Goal: Task Accomplishment & Management: Complete application form

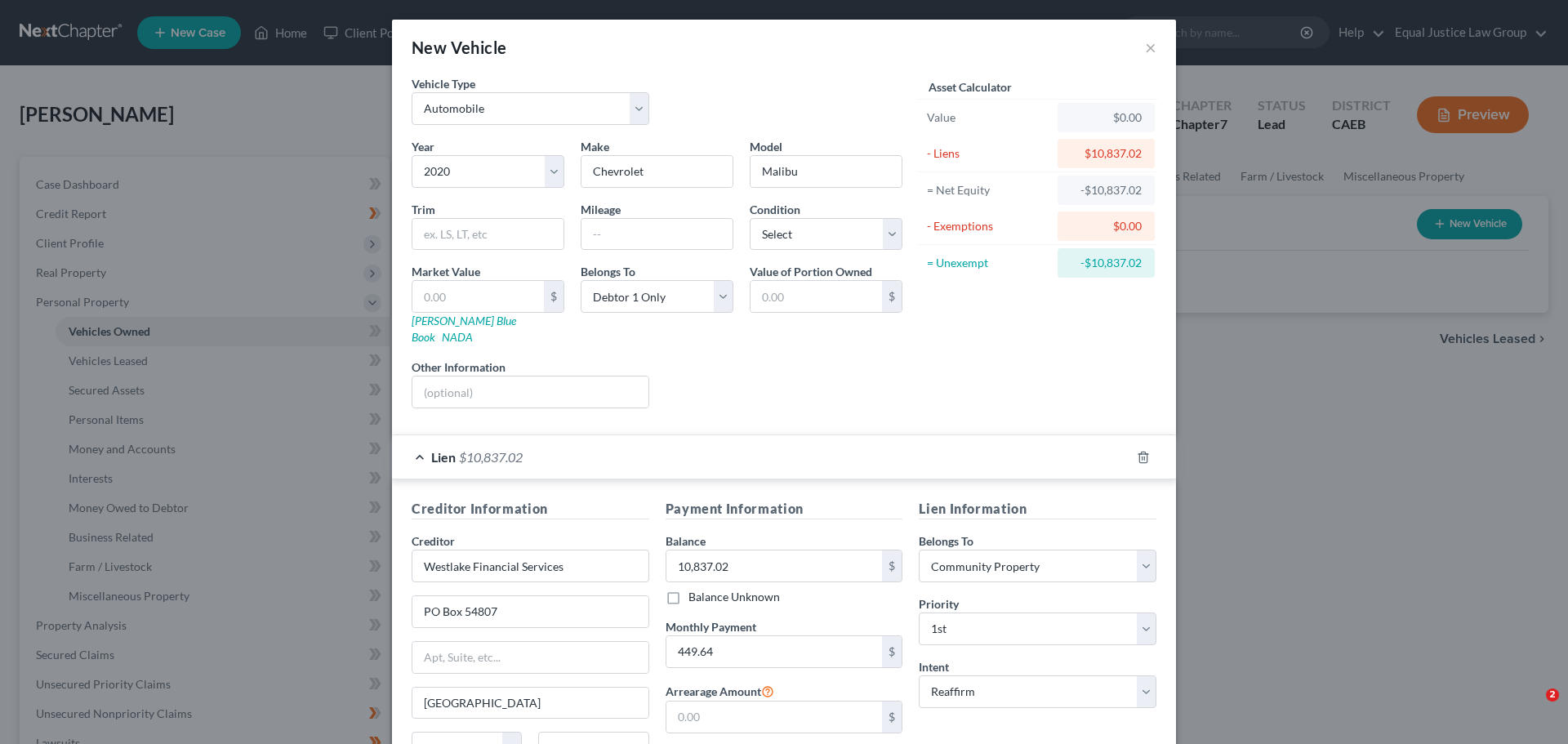
select select "0"
select select "6"
select select "0"
select select "4"
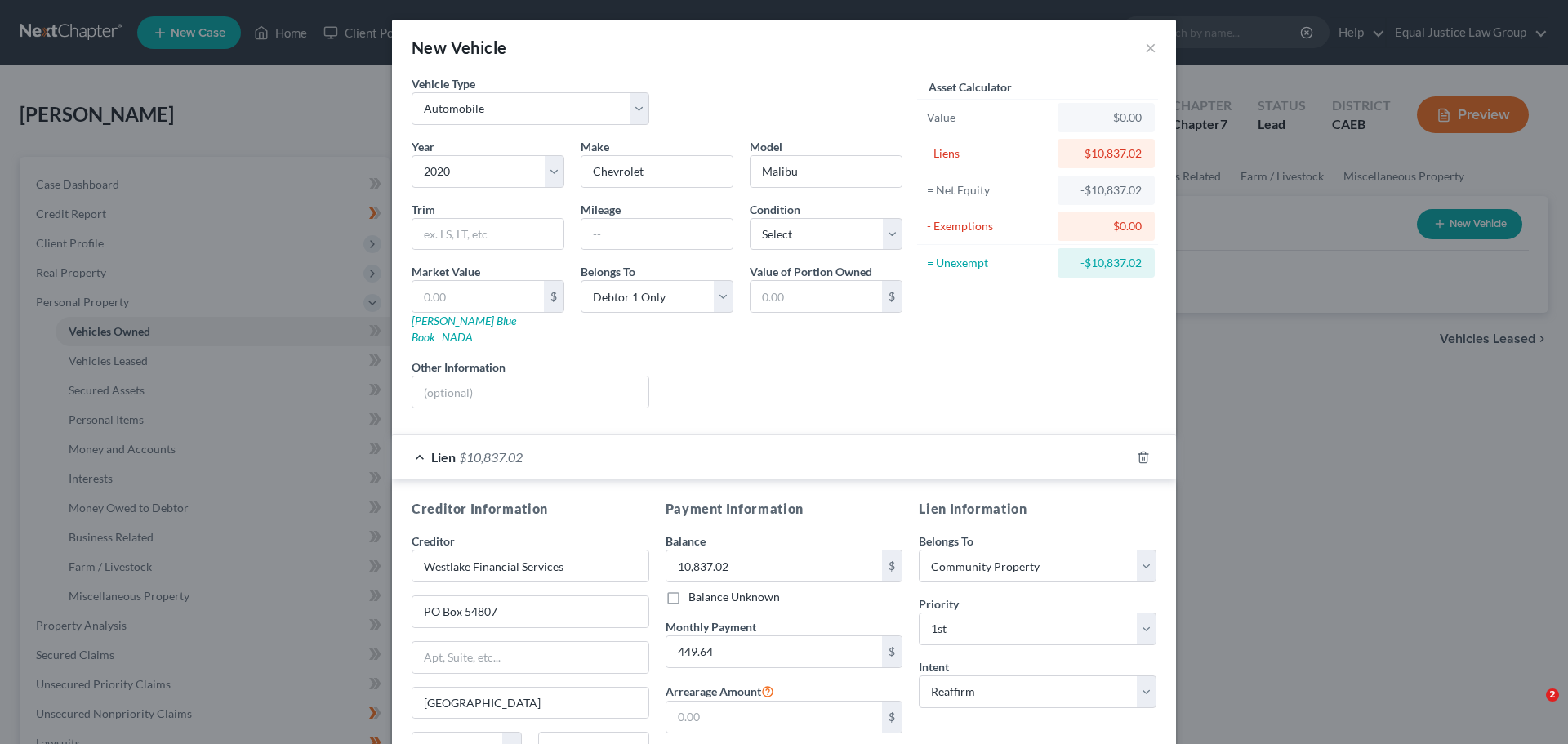
select select "0"
select select "2"
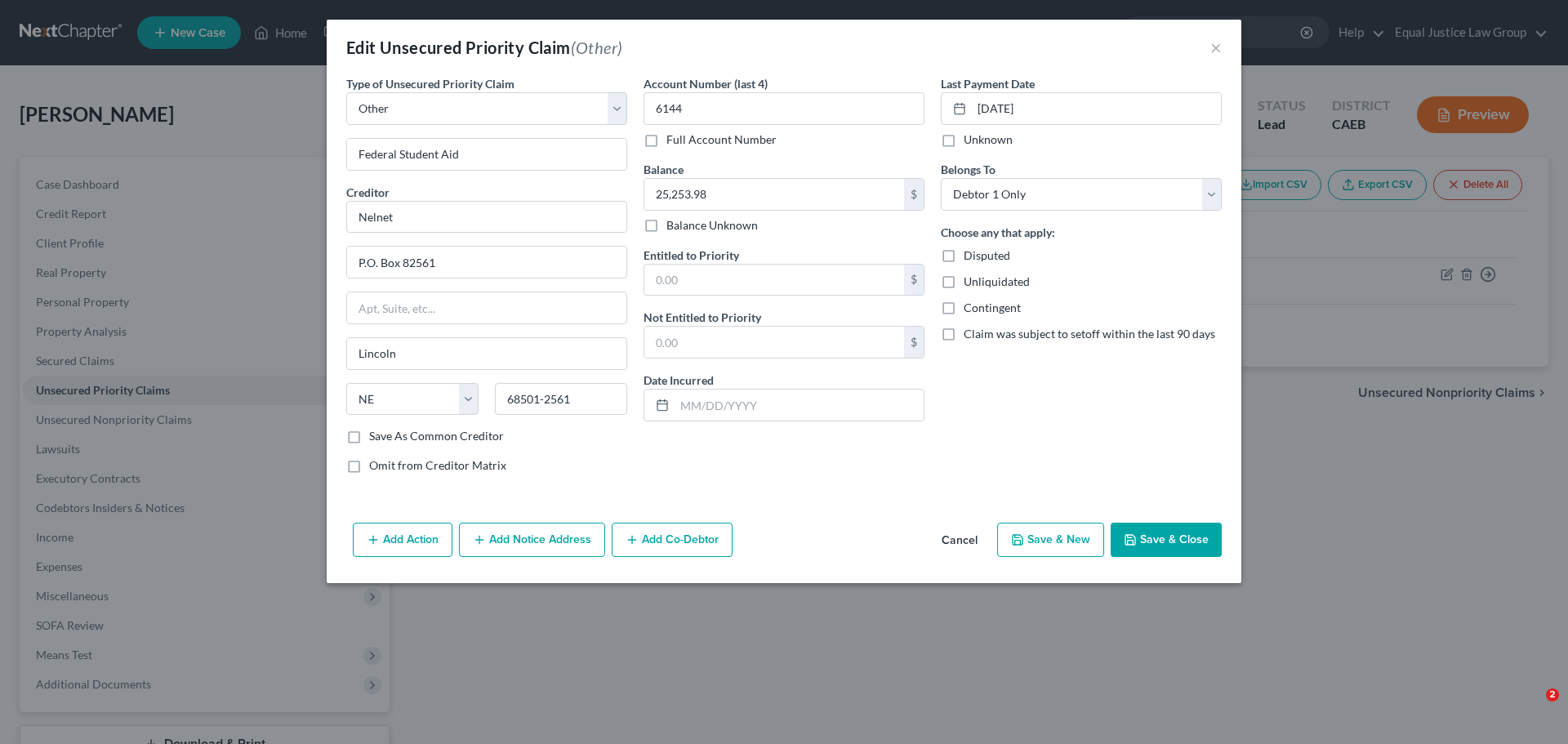
select select "9"
select select "30"
select select "0"
click at [1215, 45] on button "×" at bounding box center [1215, 47] width 11 height 19
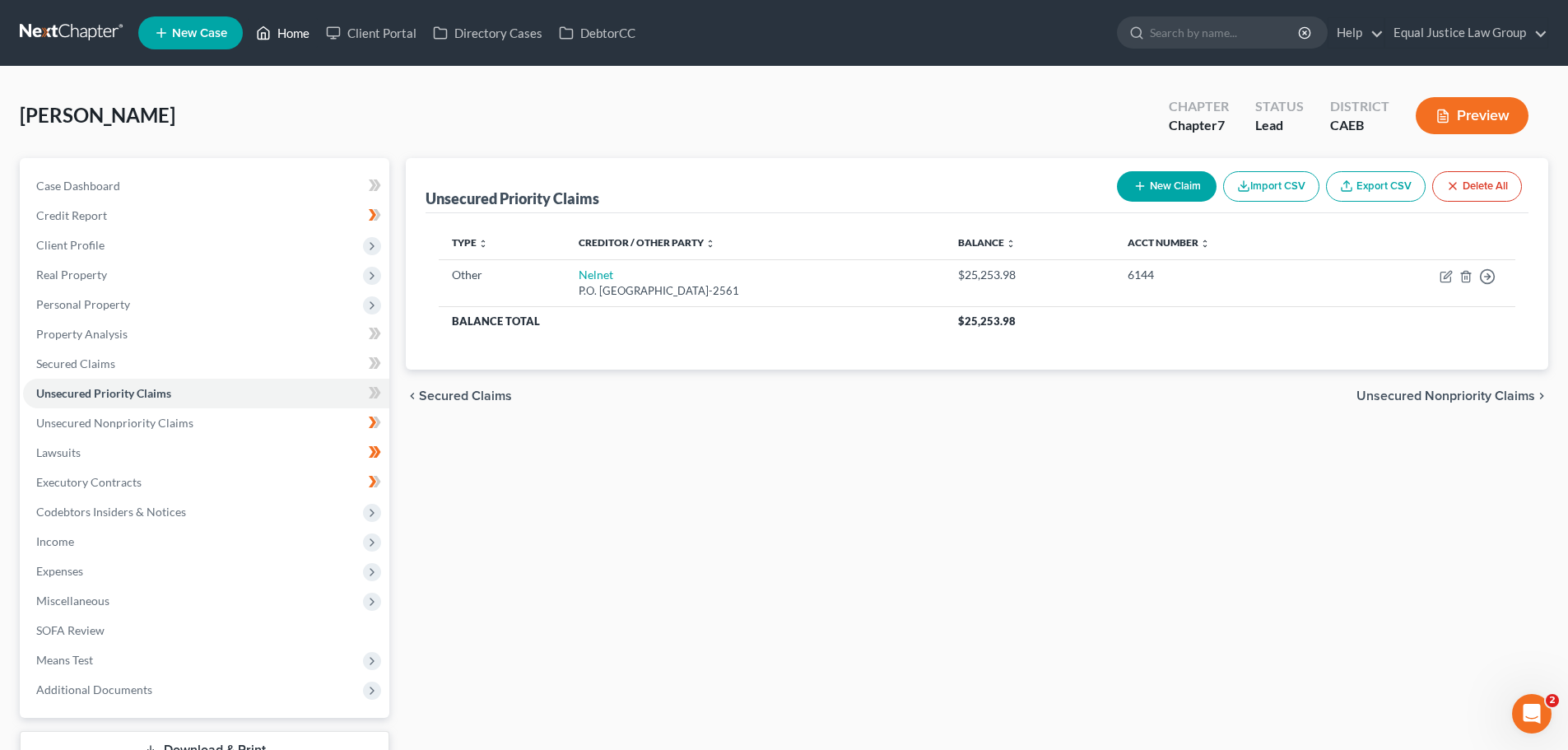
drag, startPoint x: 294, startPoint y: 30, endPoint x: 310, endPoint y: 110, distance: 81.6
click at [294, 30] on link "Home" at bounding box center [283, 33] width 70 height 30
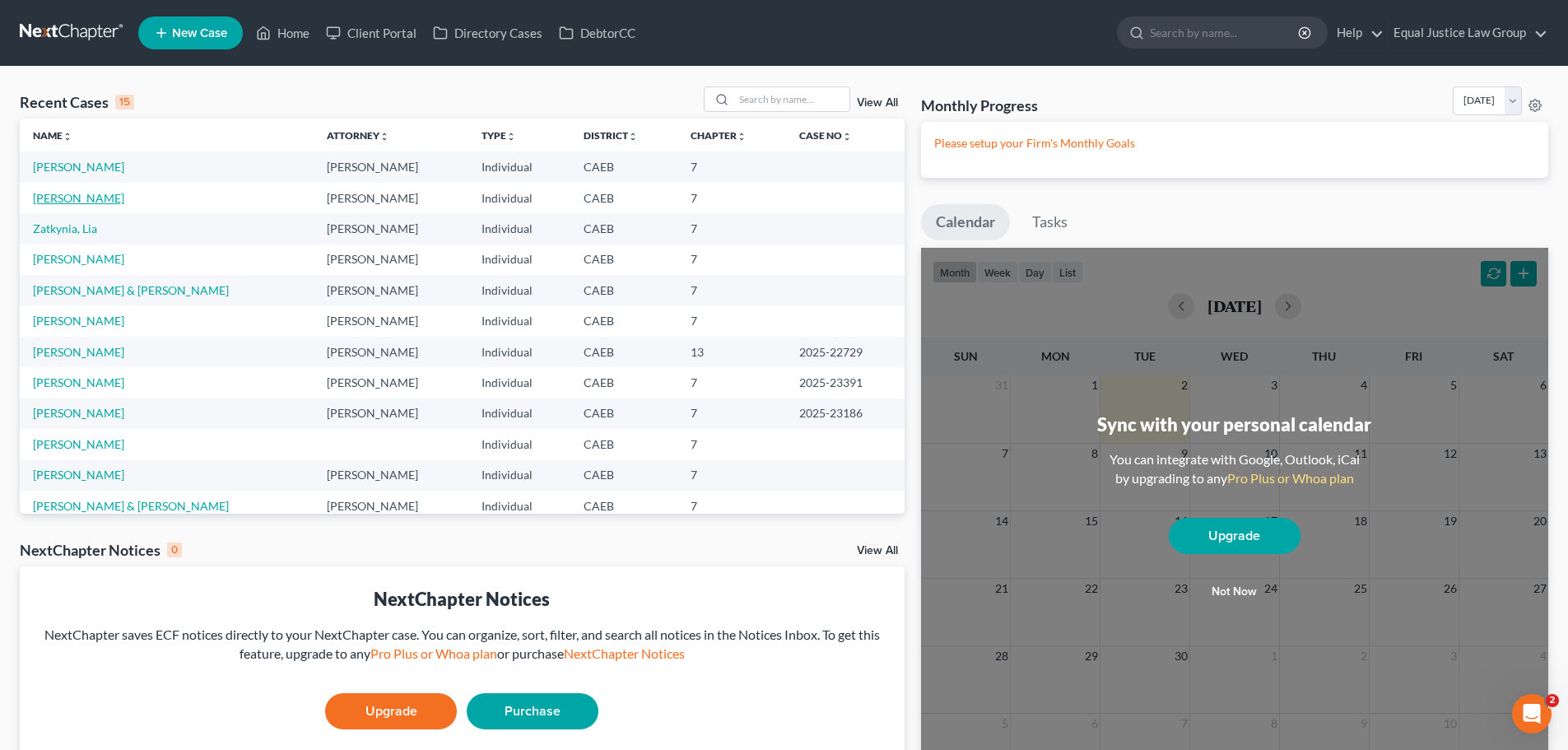
click at [90, 194] on link "[PERSON_NAME]" at bounding box center [78, 198] width 91 height 14
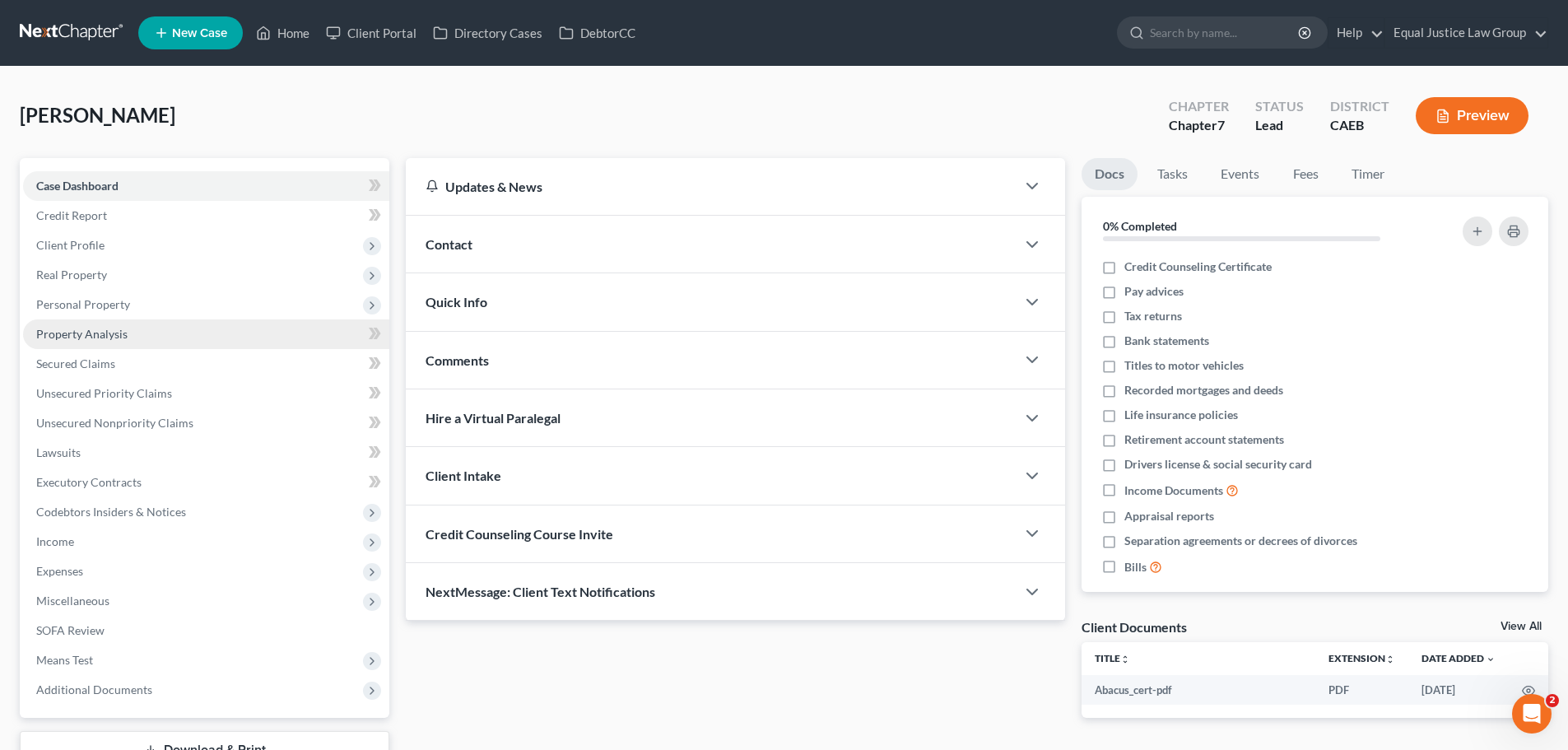
click at [92, 332] on span "Property Analysis" at bounding box center [82, 333] width 91 height 14
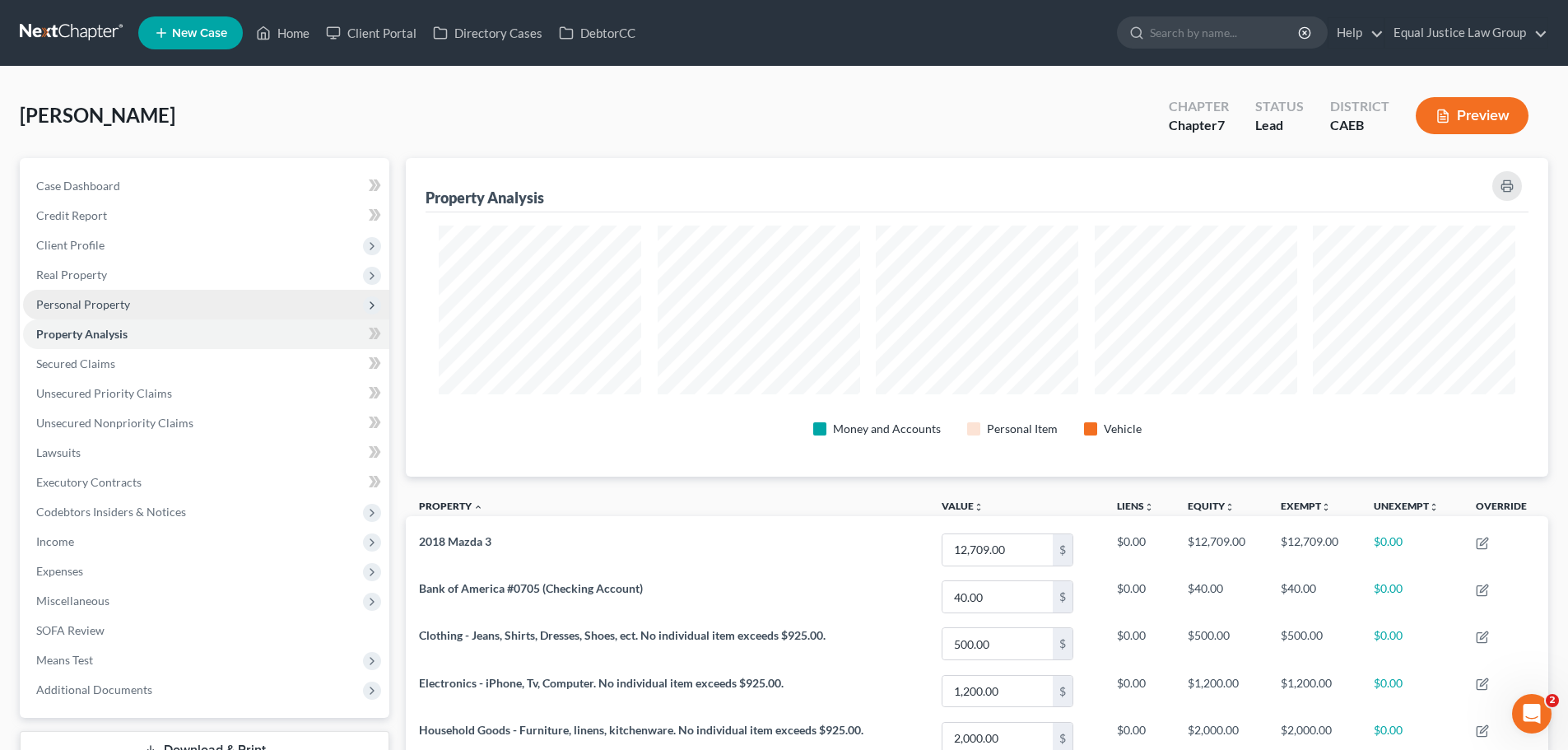
click at [97, 303] on span "Personal Property" at bounding box center [83, 303] width 94 height 14
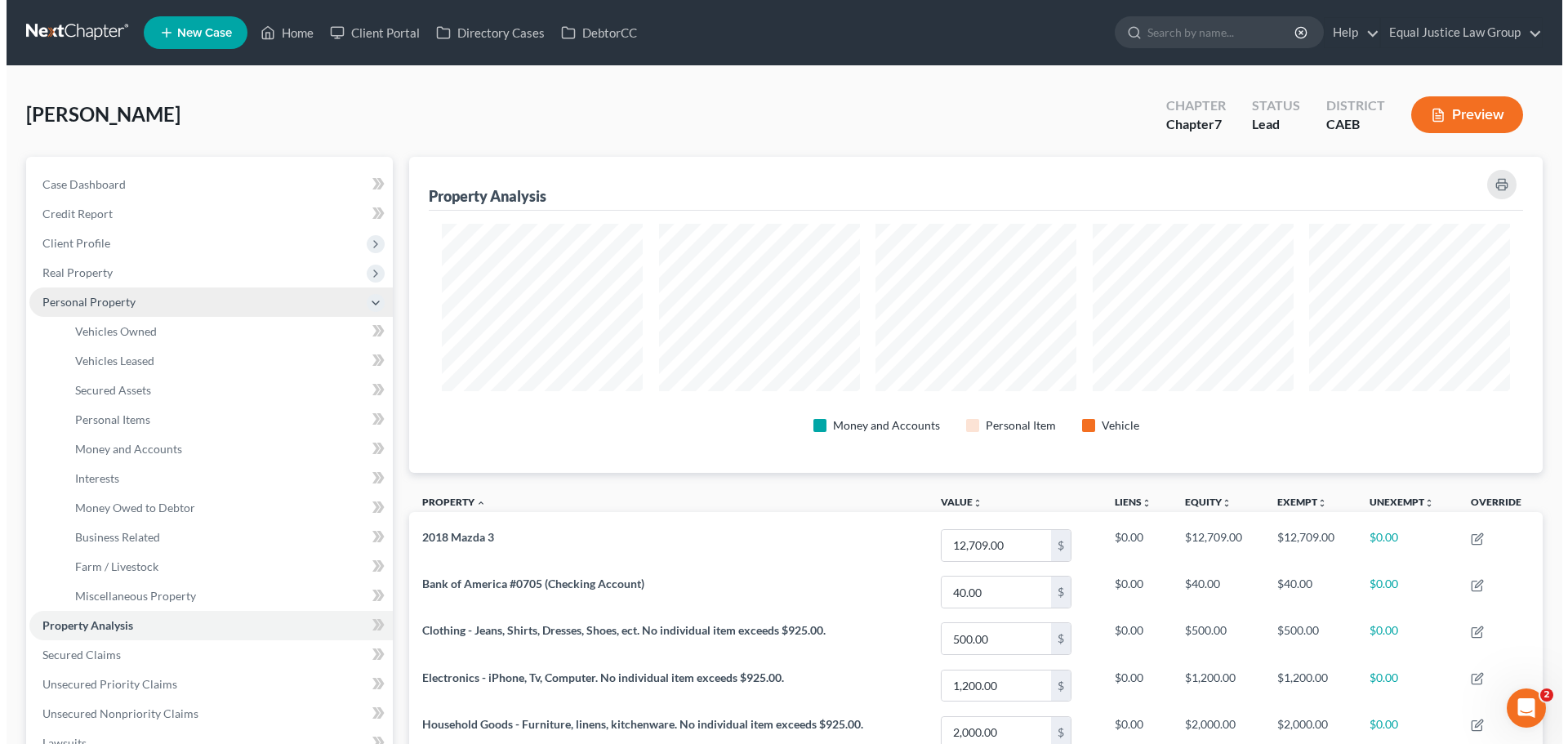
scroll to position [316, 1133]
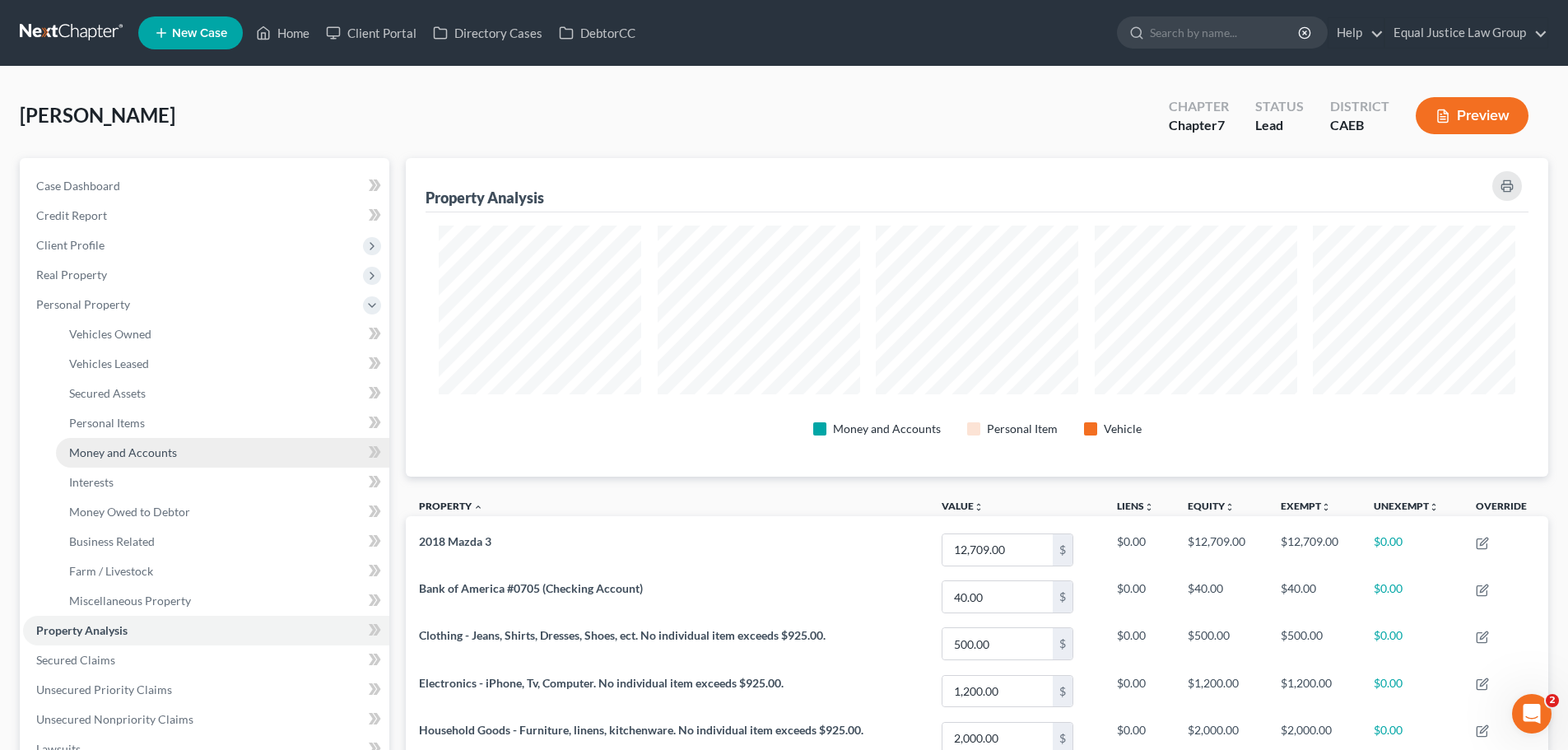
click at [117, 455] on span "Money and Accounts" at bounding box center [123, 451] width 108 height 14
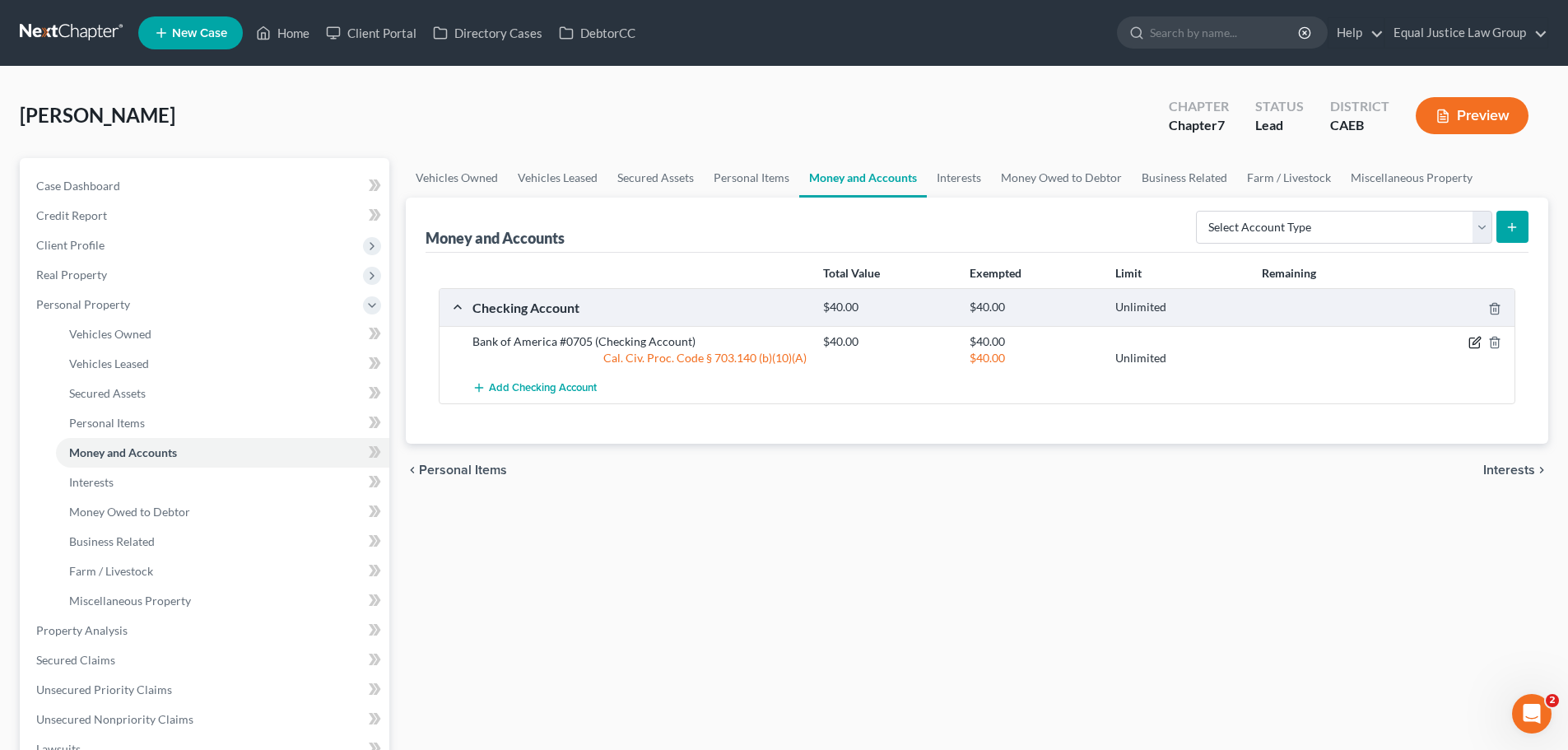
click at [1473, 336] on icon "button" at bounding box center [1475, 342] width 13 height 13
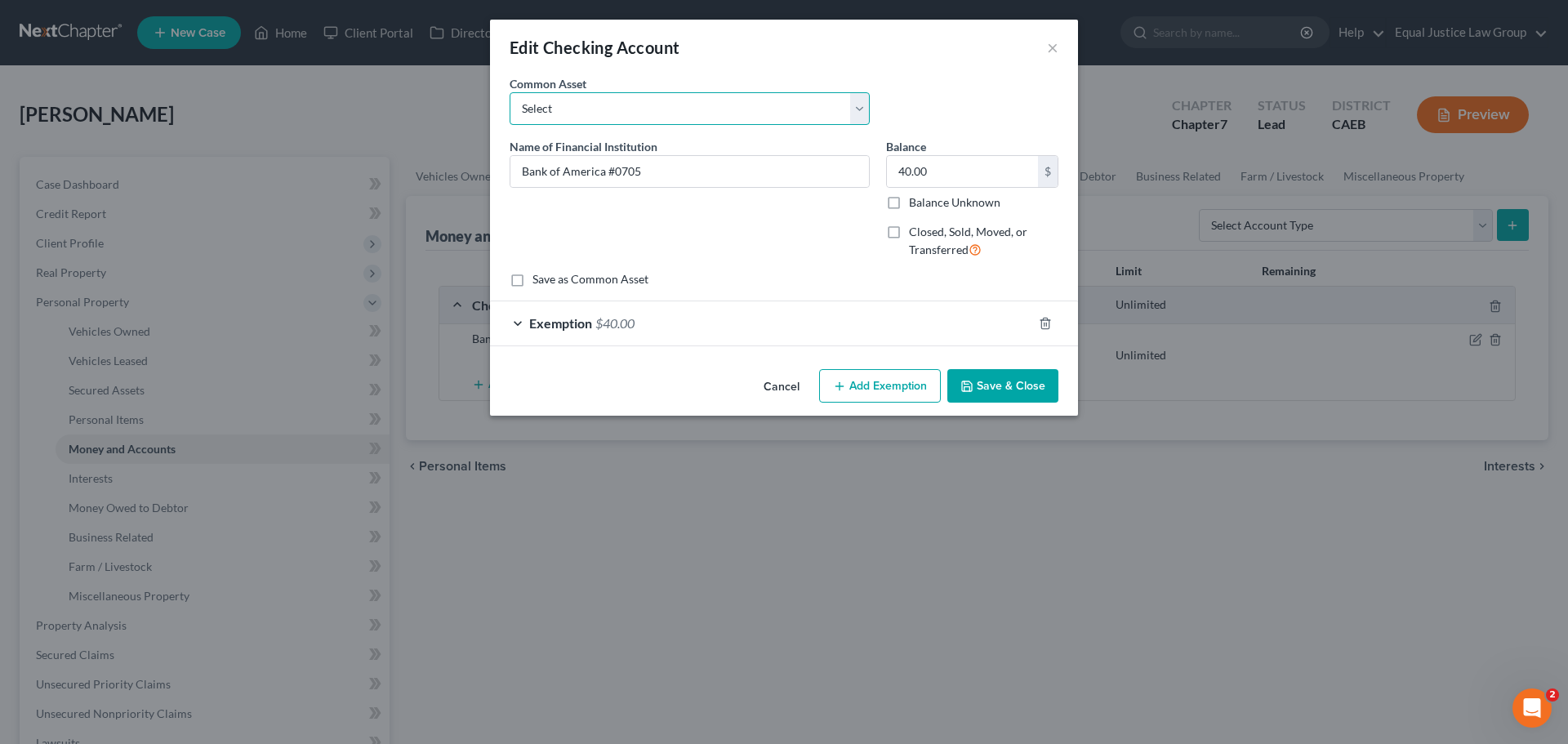
click at [859, 107] on select "Select EL DORADO SAVINGS BANK Chase Pacific Service Credit Union #148 Golden On…" at bounding box center [689, 108] width 360 height 32
click at [636, 171] on input "Bank of America #0705" at bounding box center [689, 171] width 358 height 31
click at [662, 169] on input "Bank of America #0705" at bounding box center [689, 171] width 358 height 31
click at [946, 167] on input "40.00" at bounding box center [962, 171] width 151 height 31
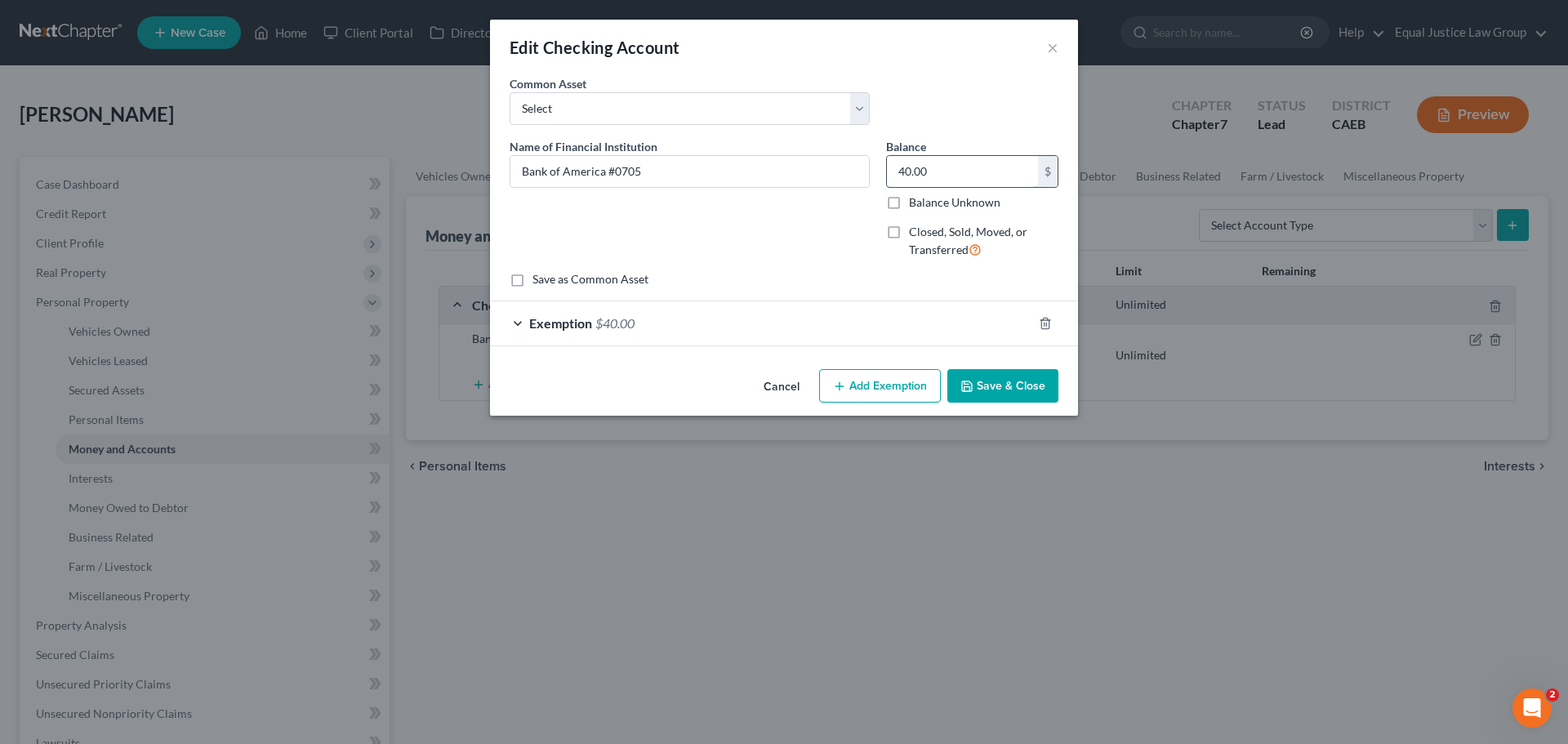
click at [946, 167] on input "40.00" at bounding box center [962, 171] width 151 height 31
click at [565, 317] on span "Exemption" at bounding box center [561, 323] width 63 height 16
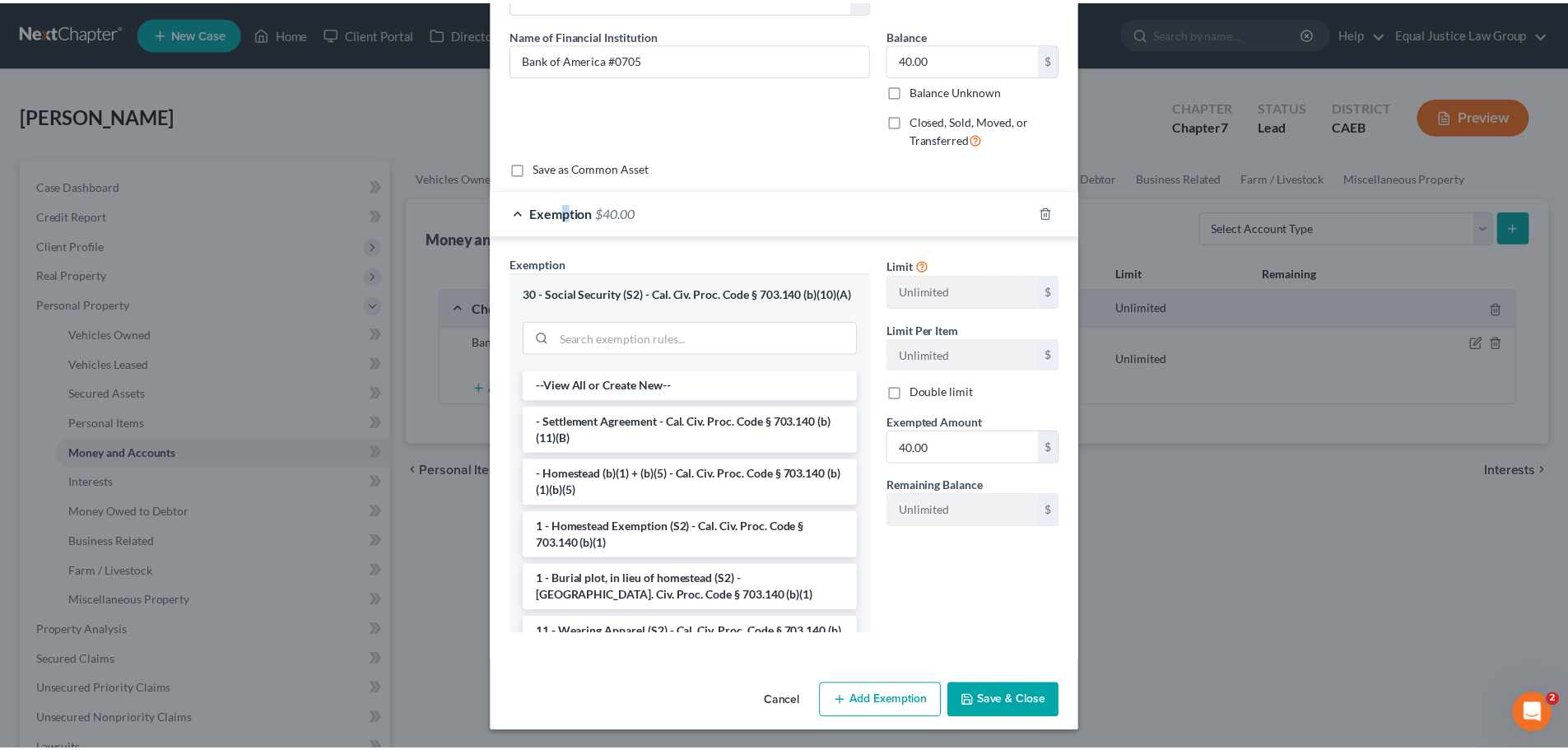
scroll to position [116, 0]
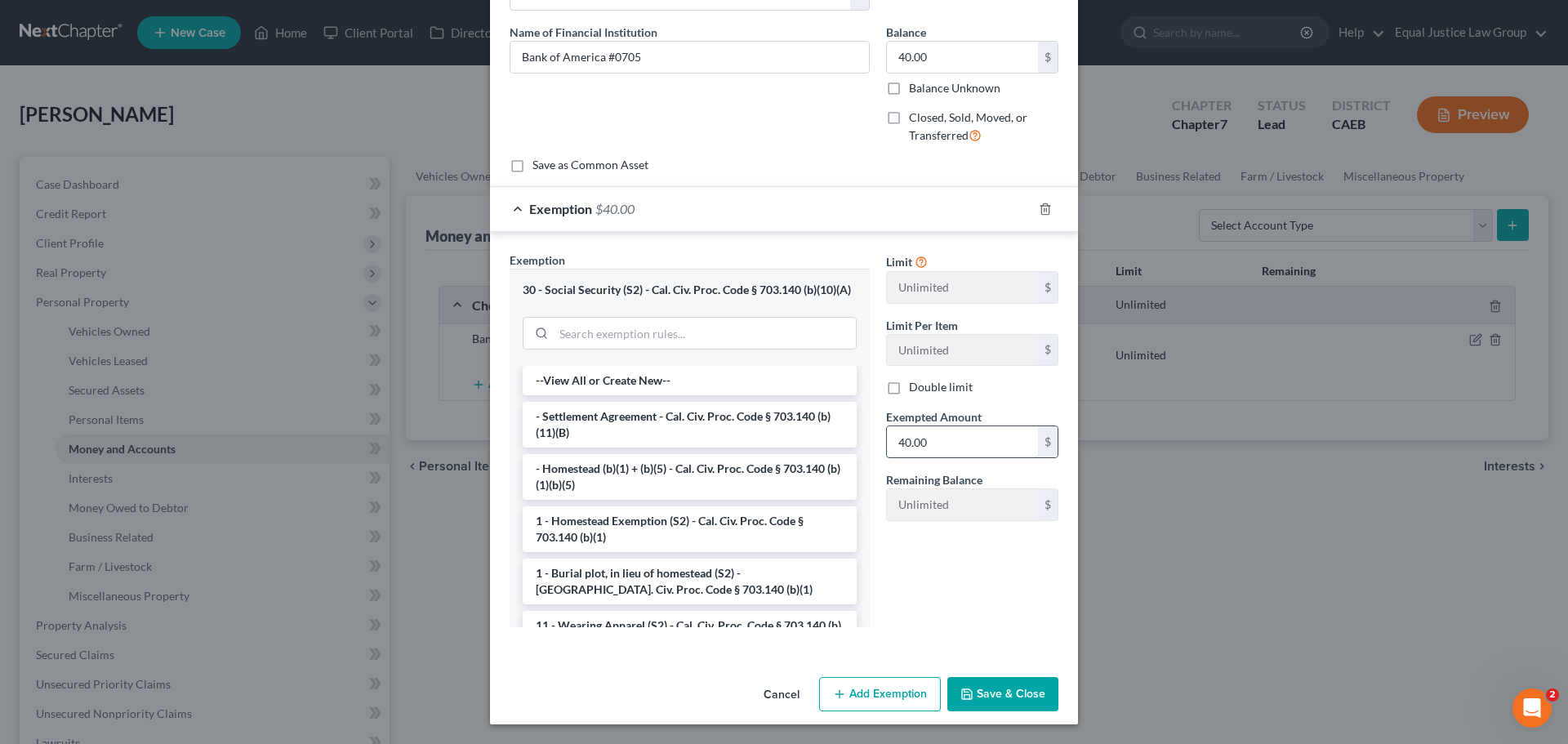
click at [947, 434] on input "40.00" at bounding box center [962, 441] width 151 height 31
type input "4.82"
click at [930, 56] on input "40.00" at bounding box center [962, 57] width 151 height 31
type input "4.82"
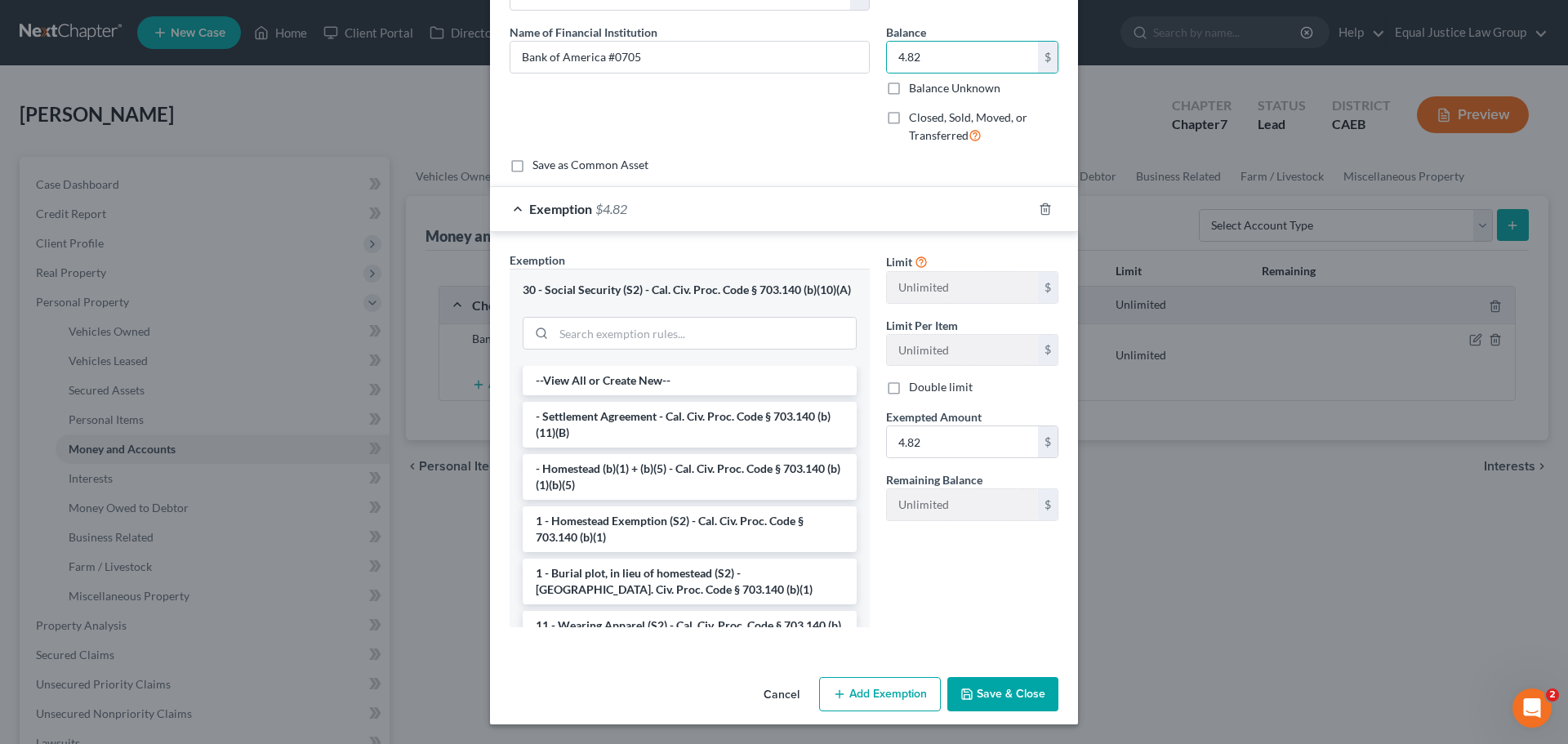
click at [1007, 689] on button "Save & Close" at bounding box center [1002, 693] width 111 height 34
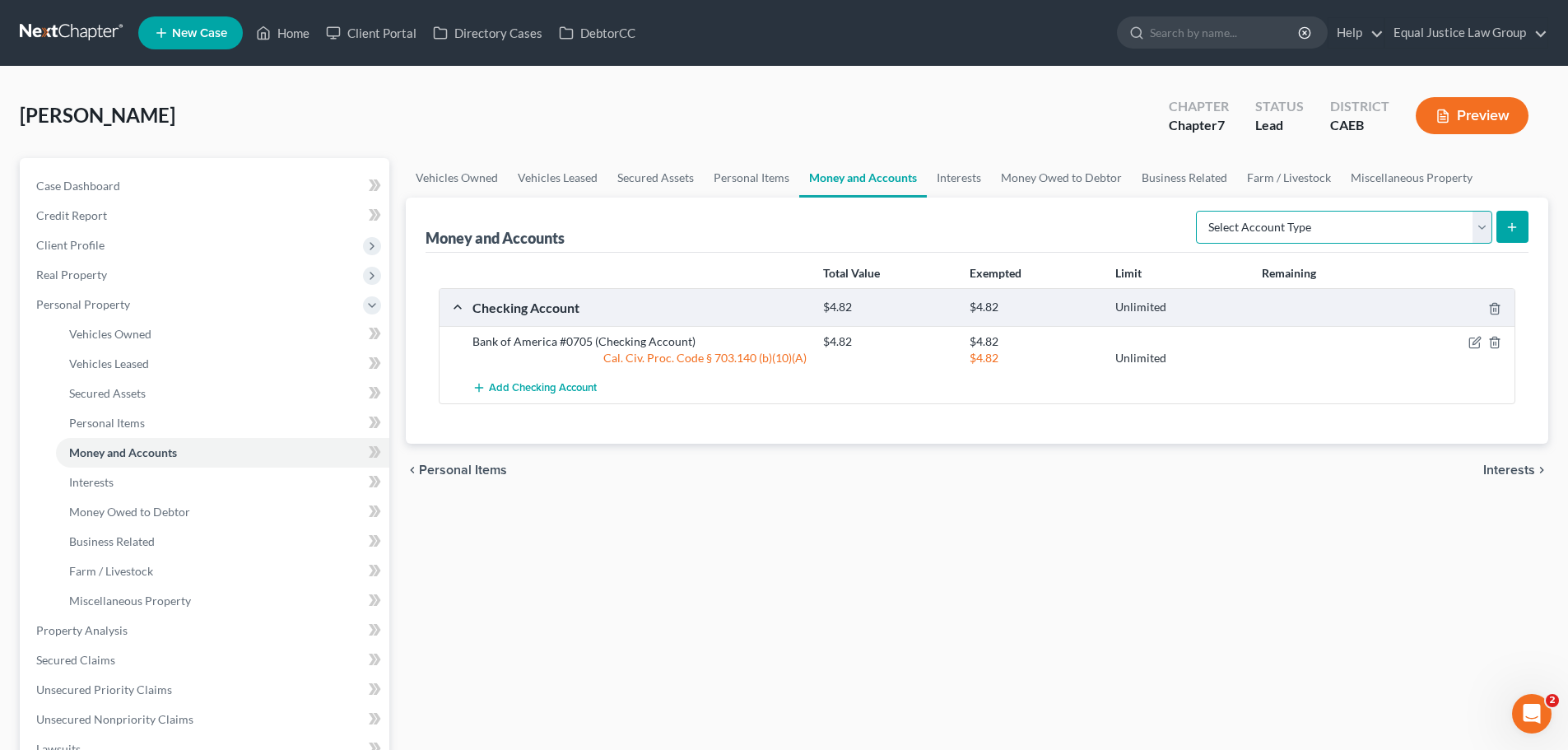
click at [1487, 220] on select "Select Account Type Brokerage Cash on Hand Certificates of Deposit Checking Acc…" at bounding box center [1344, 227] width 297 height 33
select select "savings"
click at [1199, 211] on select "Select Account Type Brokerage Cash on Hand Certificates of Deposit Checking Acc…" at bounding box center [1344, 227] width 297 height 33
click at [1501, 229] on button "submit" at bounding box center [1512, 227] width 32 height 32
click at [1509, 226] on icon "submit" at bounding box center [1511, 227] width 13 height 13
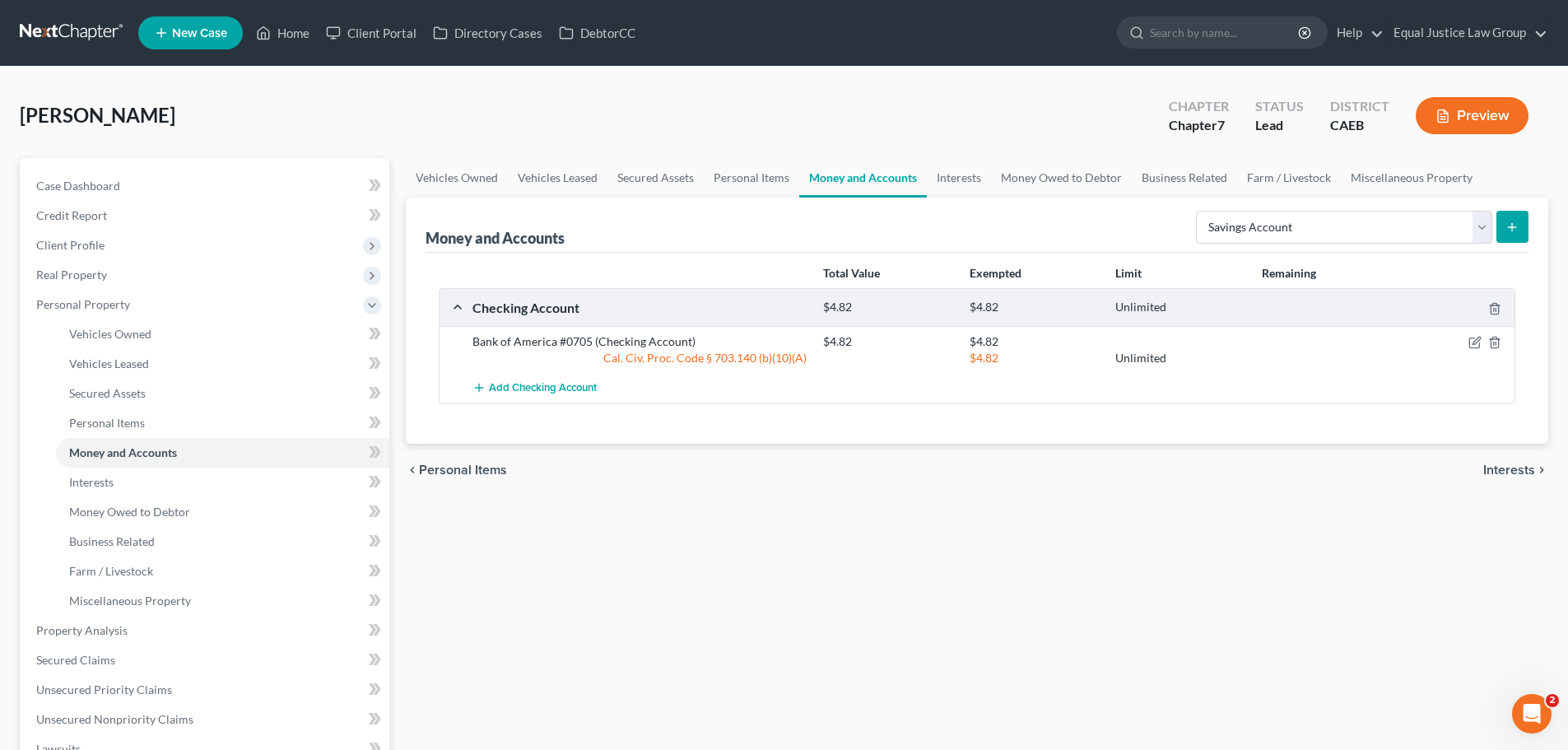
click at [1506, 220] on icon "submit" at bounding box center [1511, 227] width 13 height 13
click at [1485, 226] on select "Select Account Type Brokerage Cash on Hand Certificates of Deposit Checking Acc…" at bounding box center [1344, 227] width 297 height 33
select select "savings"
click at [1199, 211] on select "Select Account Type Brokerage Cash on Hand Certificates of Deposit Checking Acc…" at bounding box center [1344, 227] width 297 height 33
click at [1515, 228] on icon "submit" at bounding box center [1511, 227] width 13 height 13
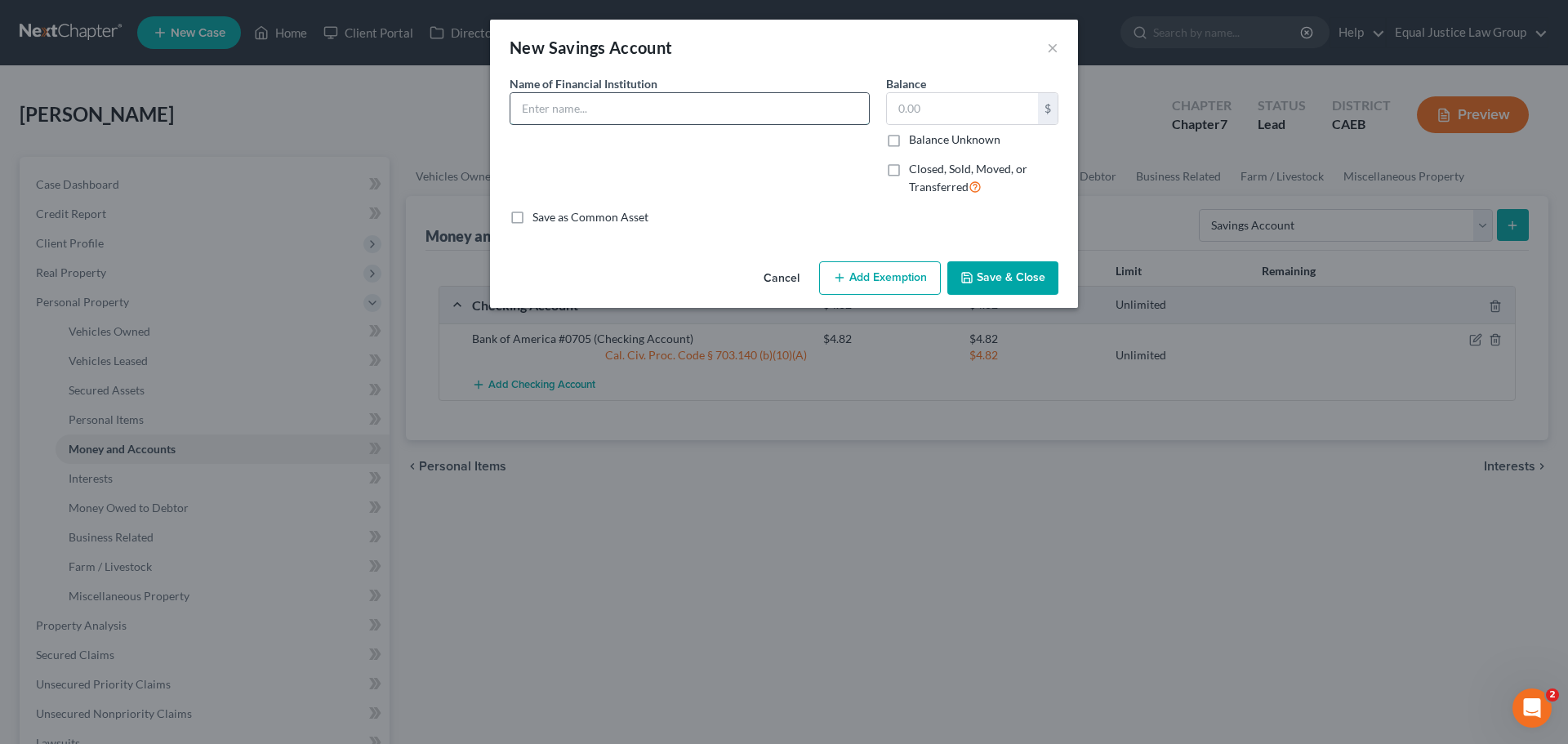
click at [573, 107] on input "text" at bounding box center [689, 109] width 358 height 31
type input "Bank of America Advantage Savings #5621"
click at [912, 100] on input "text" at bounding box center [962, 109] width 151 height 31
type input "27.75"
click at [868, 276] on button "Add Exemption" at bounding box center [879, 278] width 121 height 34
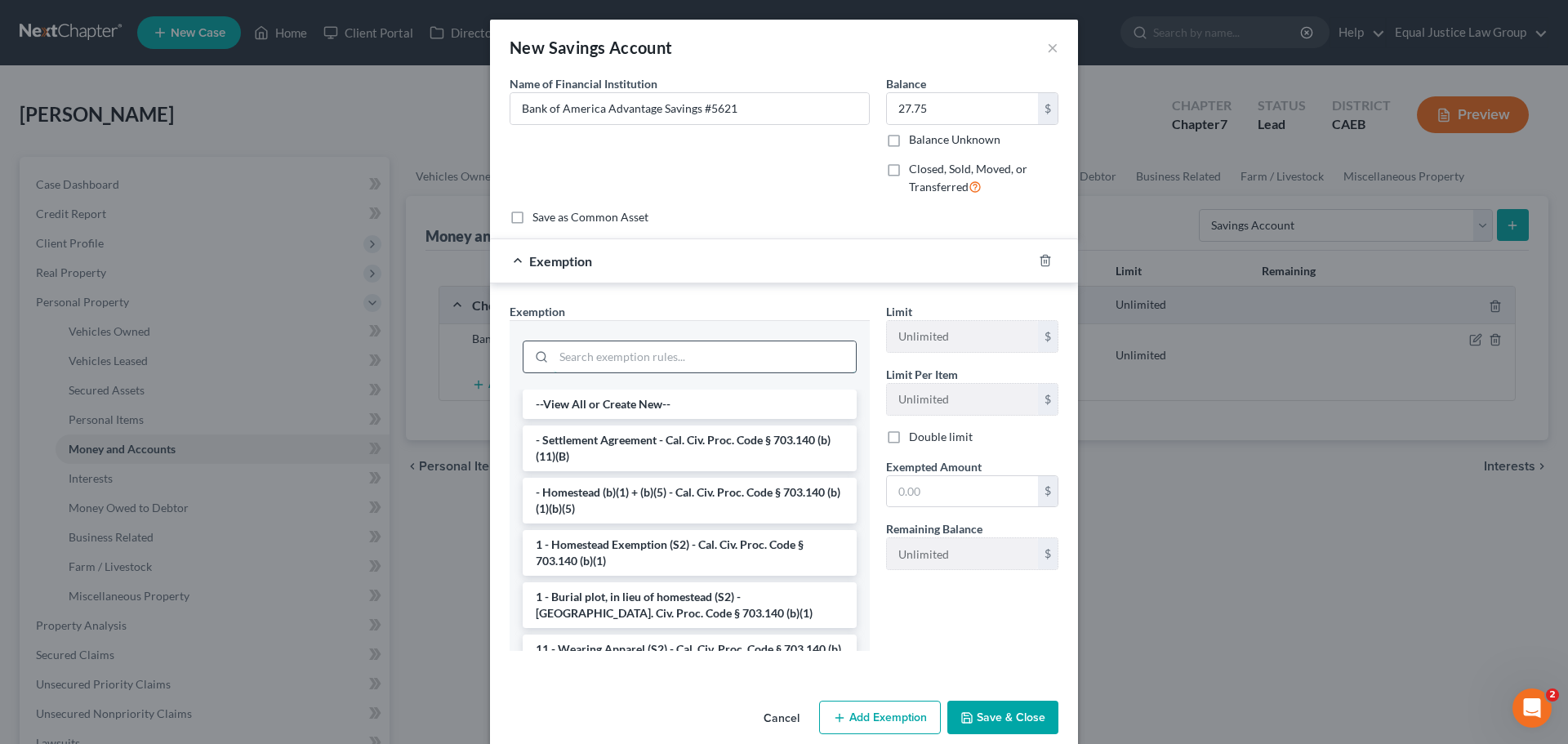
click at [606, 353] on input "search" at bounding box center [704, 357] width 302 height 31
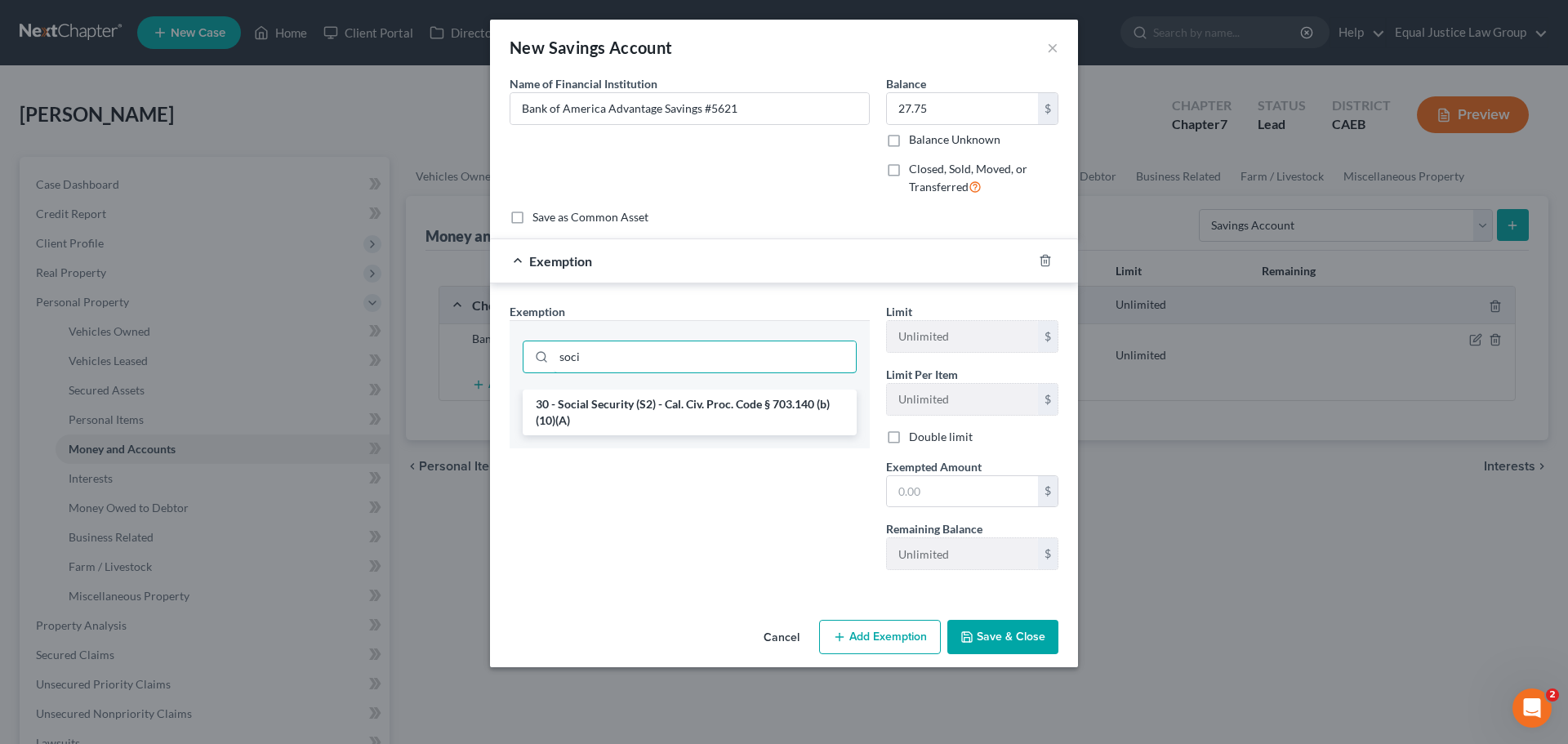
type input "soci"
click at [647, 408] on li "30 - Social Security (S2) - Cal. Civ. Proc. Code § 703.140 (b)(10)(A)" at bounding box center [690, 412] width 334 height 45
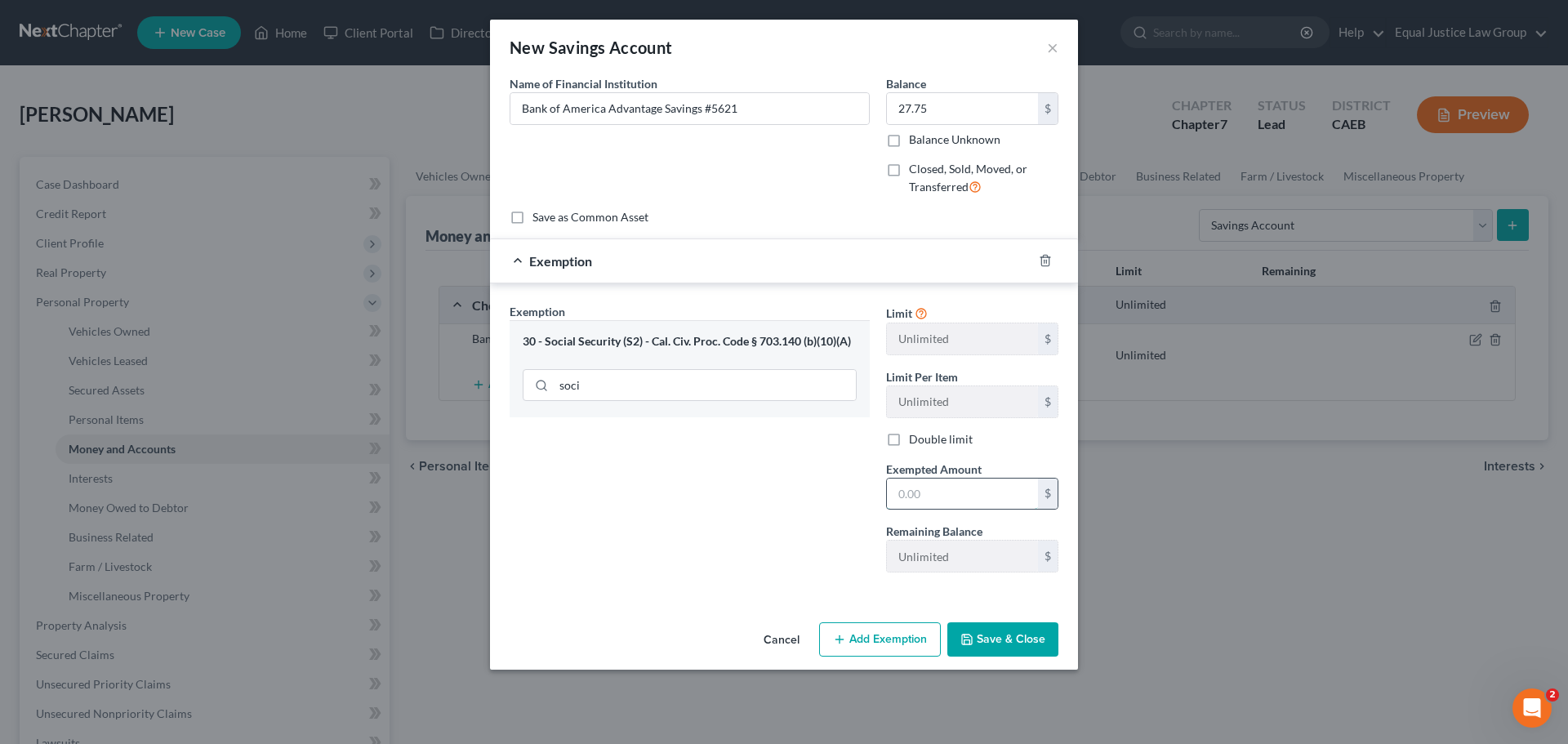
click at [943, 489] on input "text" at bounding box center [962, 494] width 151 height 31
type input "25.75"
click at [997, 640] on button "Save & Close" at bounding box center [1002, 639] width 111 height 34
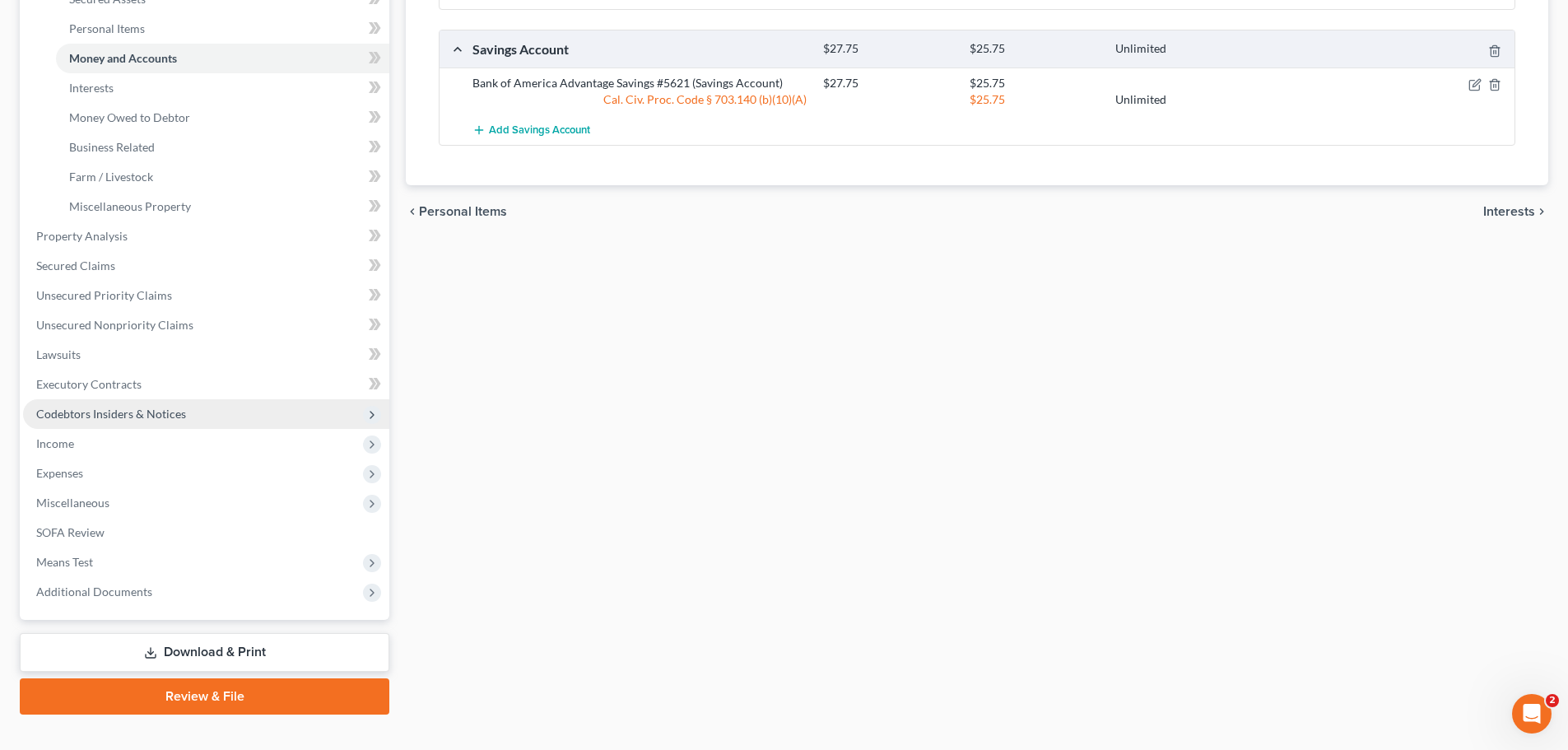
scroll to position [411, 0]
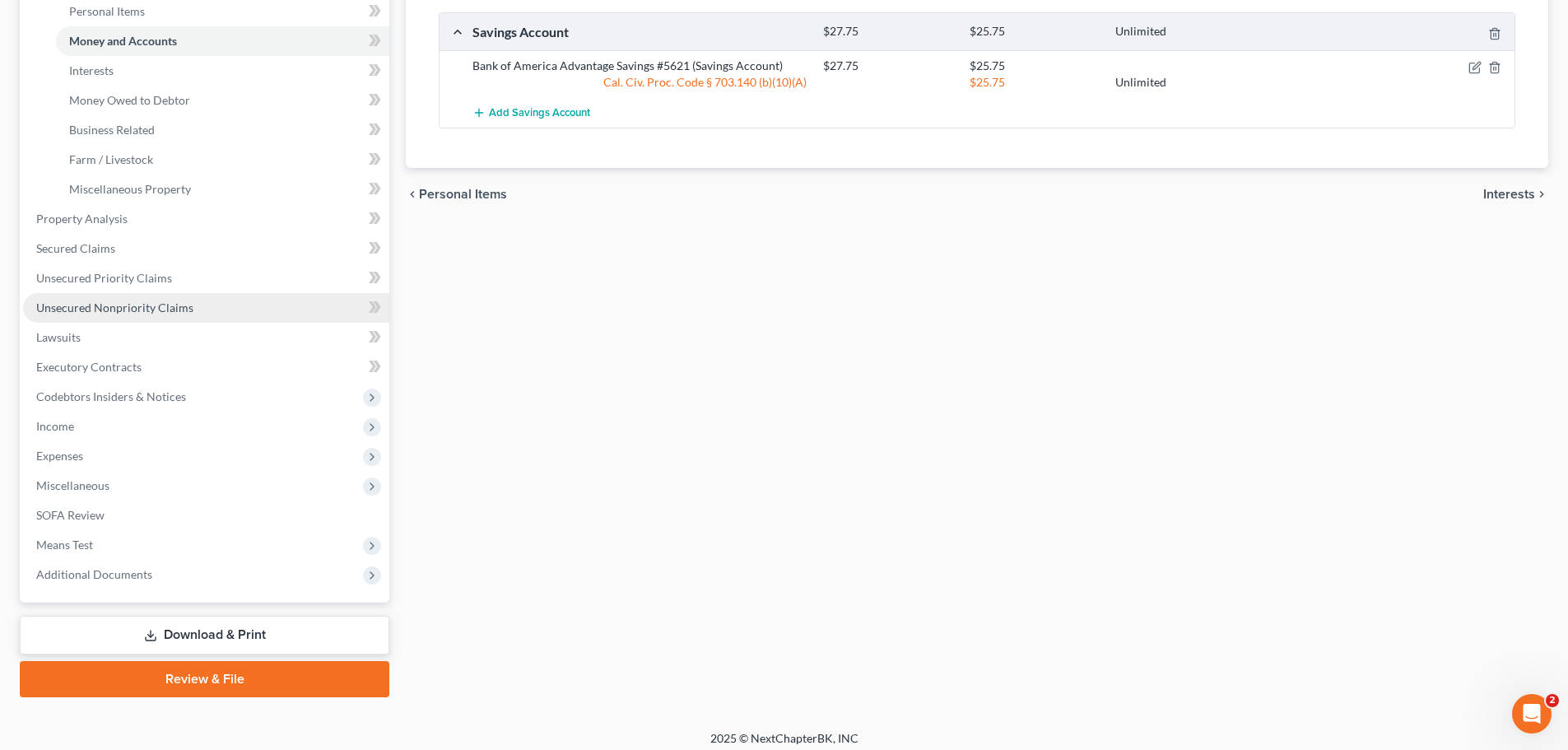
click at [117, 299] on link "Unsecured Nonpriority Claims" at bounding box center [206, 308] width 367 height 30
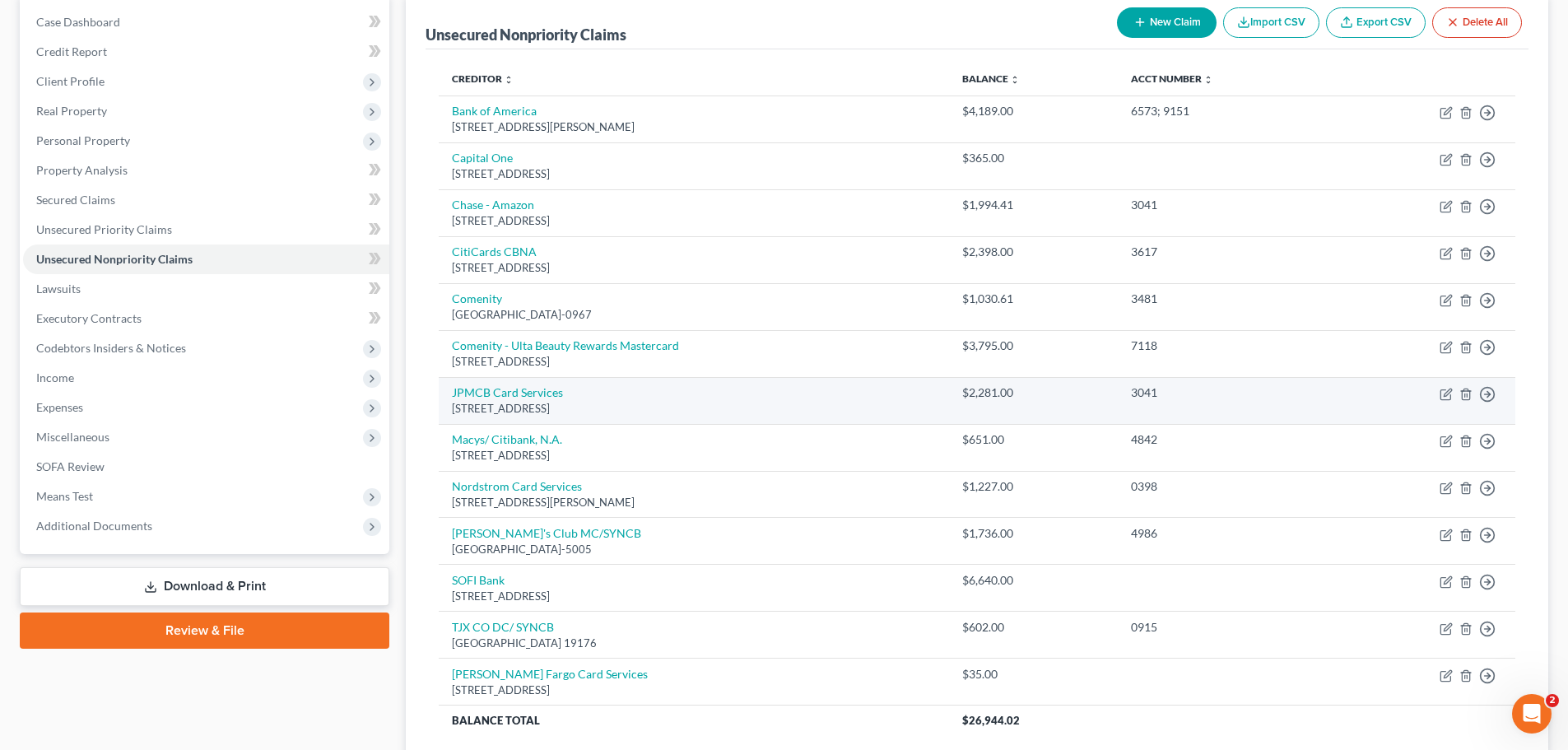
scroll to position [164, 0]
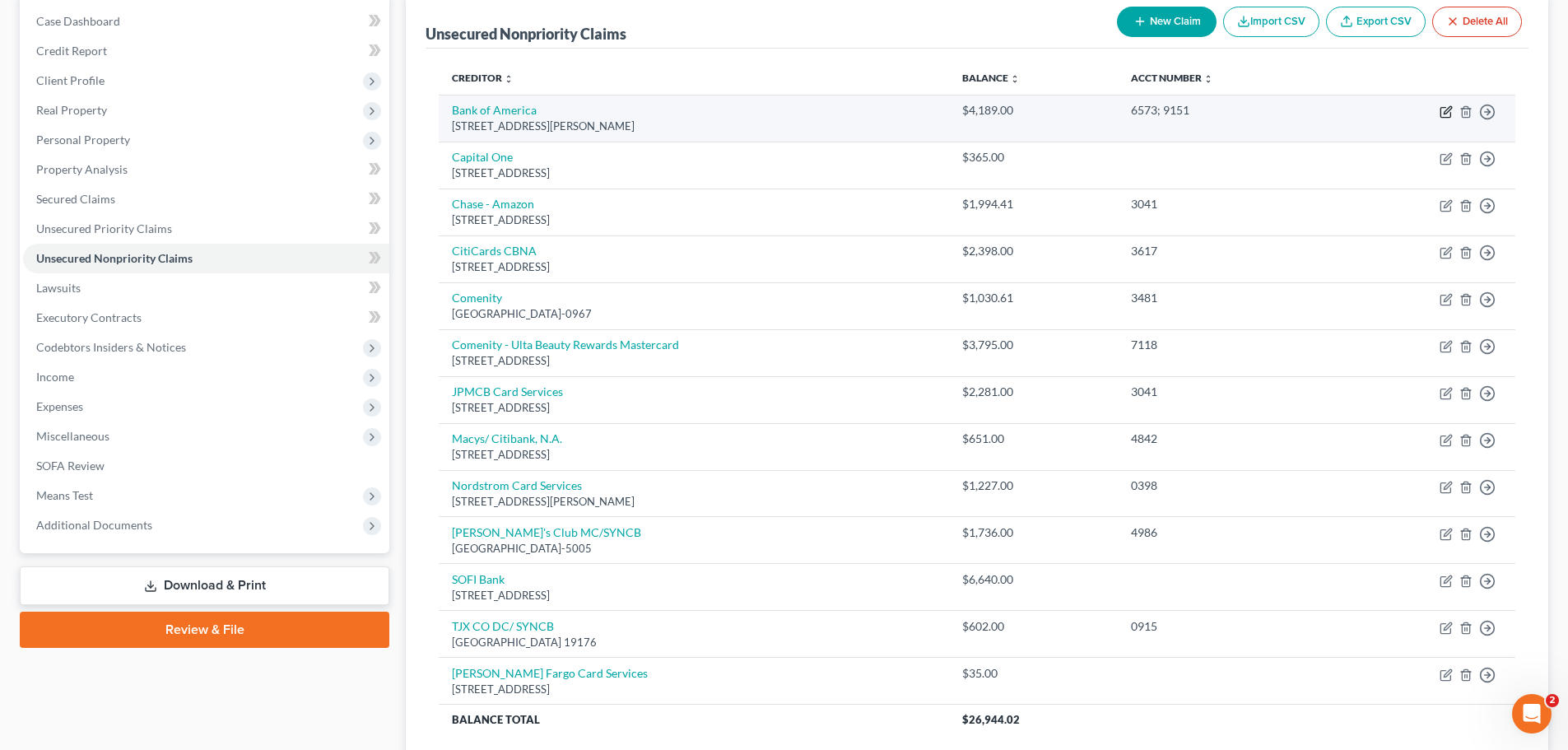
click at [1442, 111] on icon "button" at bounding box center [1446, 112] width 13 height 13
select select "28"
select select "2"
select select "0"
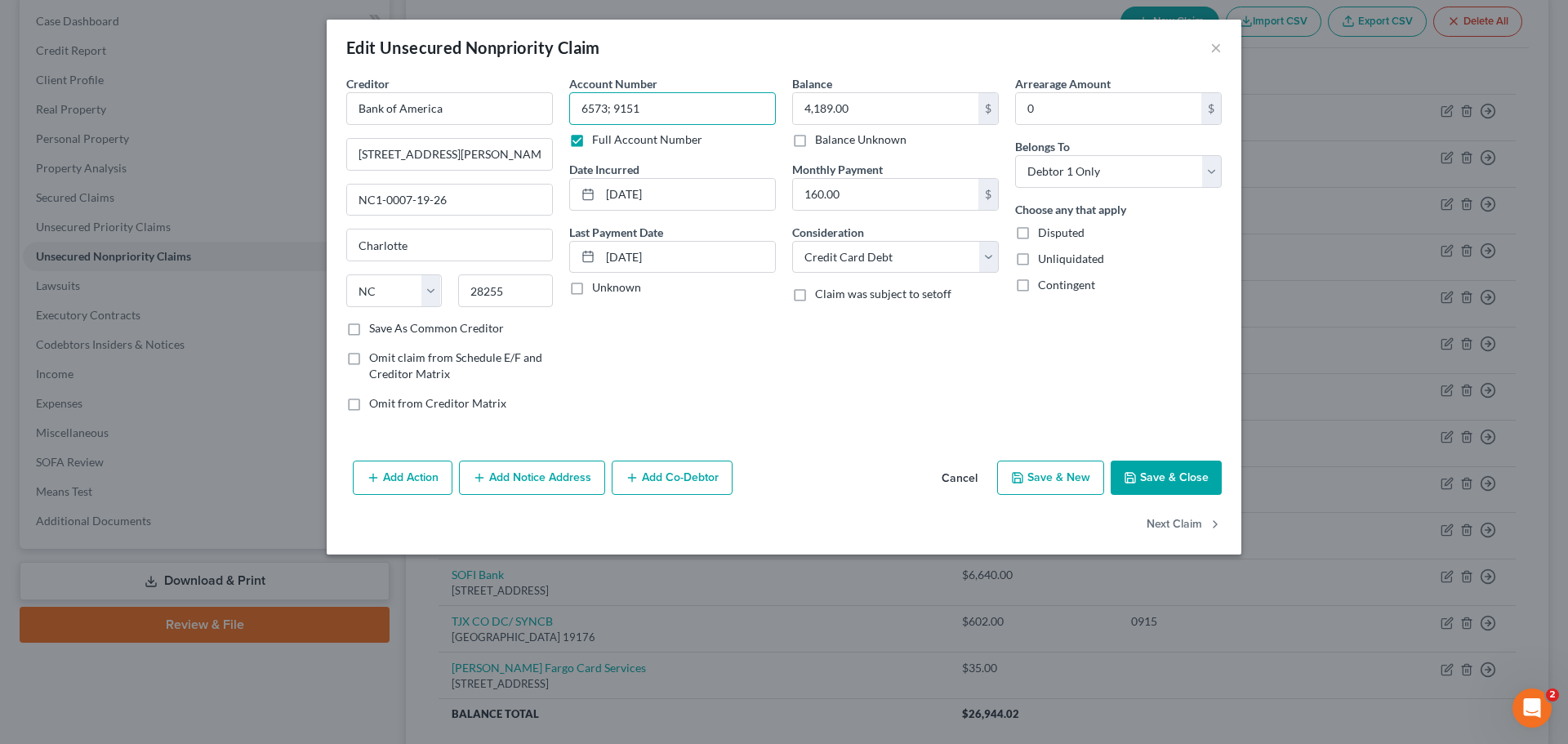
drag, startPoint x: 615, startPoint y: 107, endPoint x: 576, endPoint y: 107, distance: 39.0
click at [576, 107] on input "6573; 9151" at bounding box center [672, 108] width 206 height 32
click at [612, 117] on input "9151" at bounding box center [672, 108] width 206 height 32
paste input "6573;"
type input "9151; 6573"
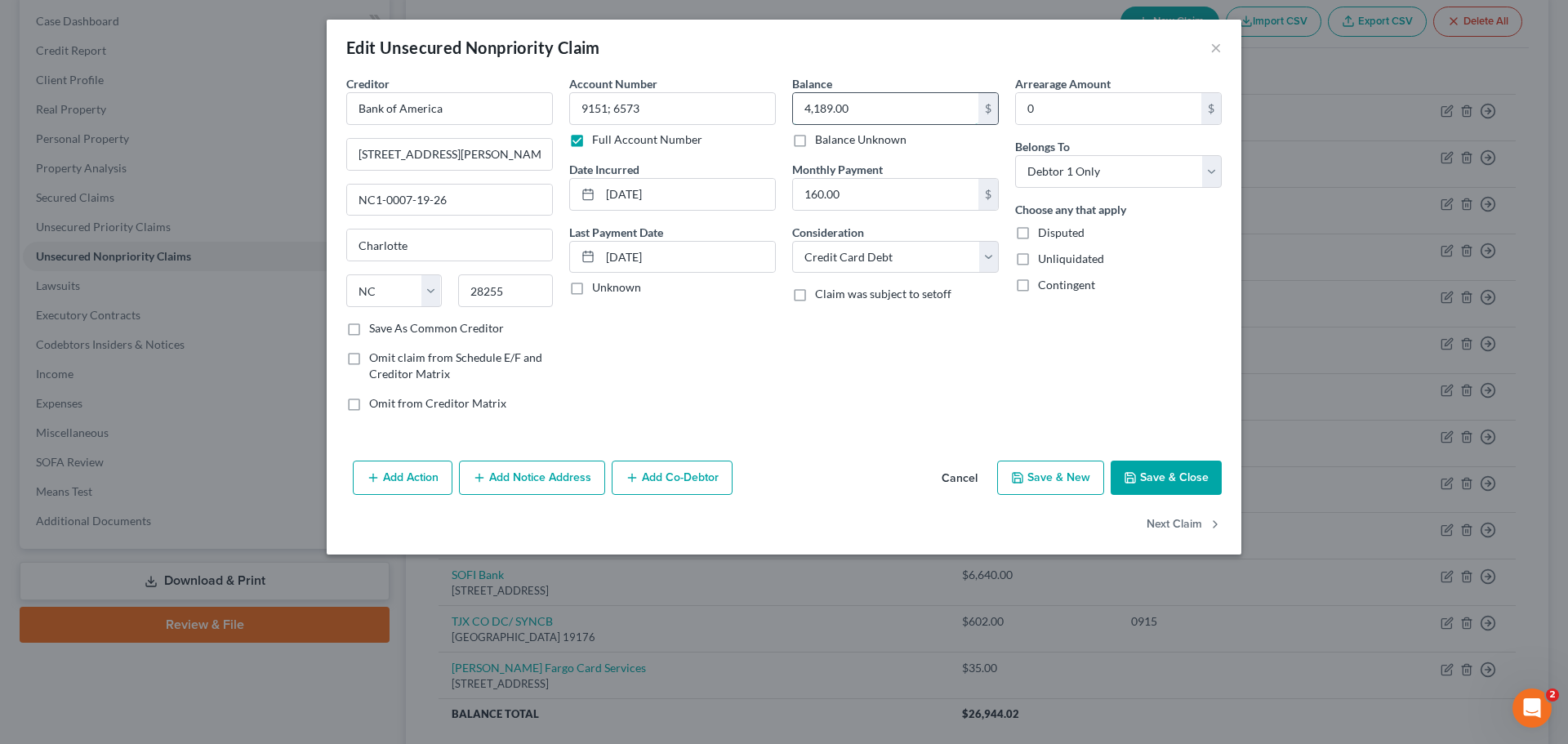
click at [877, 105] on input "4,189.00" at bounding box center [886, 109] width 185 height 31
type input "4,190.21"
click at [1178, 474] on button "Save & Close" at bounding box center [1166, 477] width 111 height 34
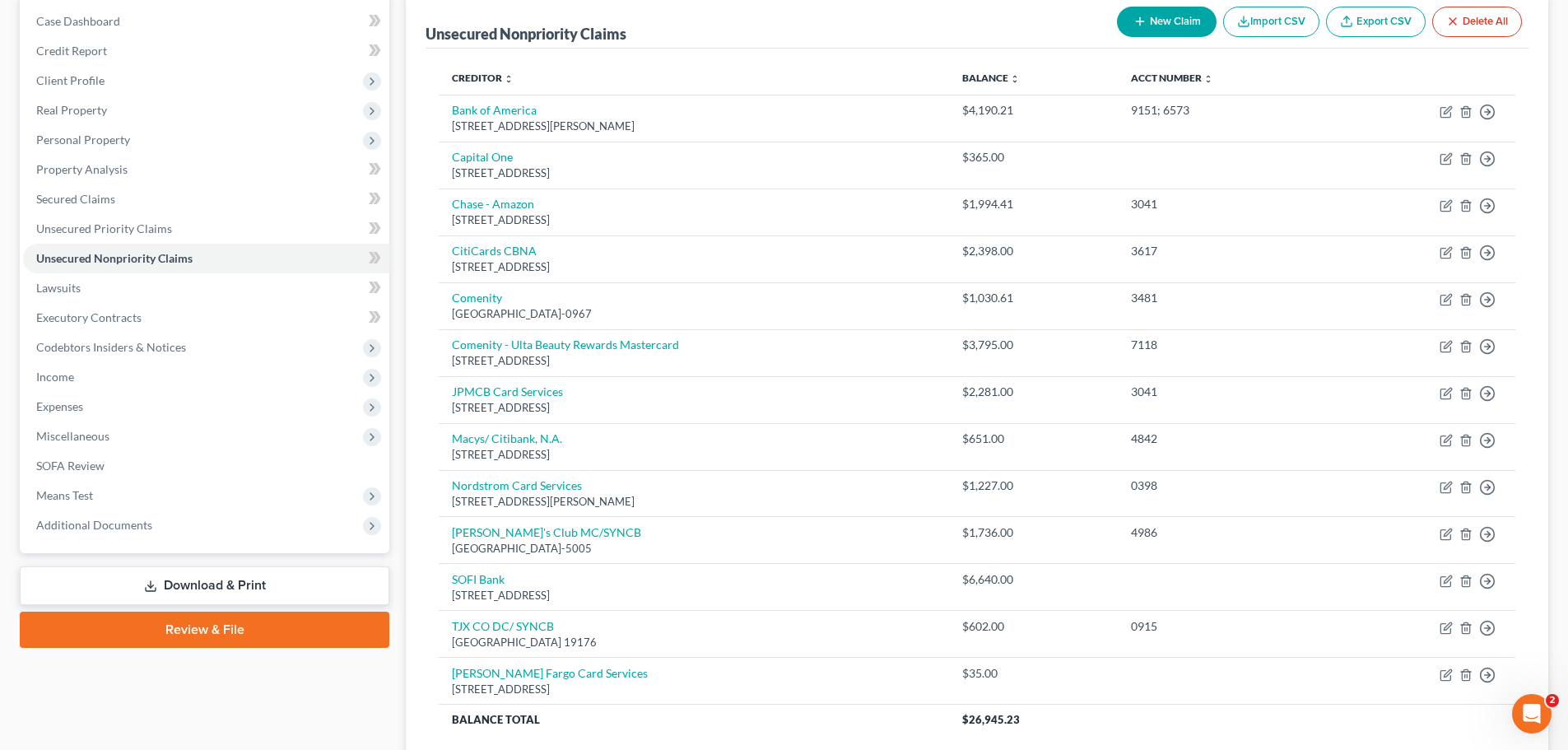
click at [257, 580] on link "Download & Print" at bounding box center [204, 585] width 369 height 38
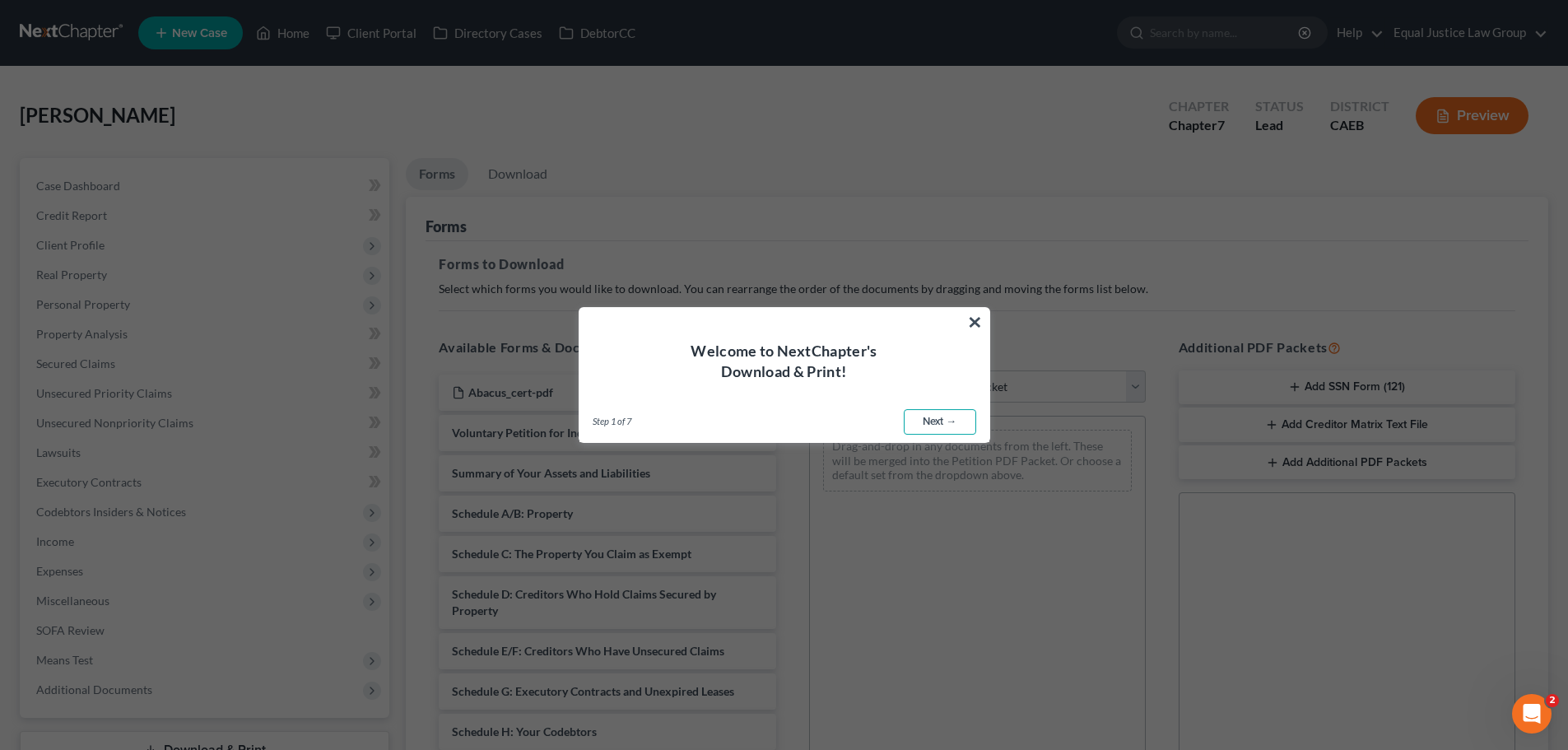
click at [944, 422] on link "Next →" at bounding box center [940, 422] width 73 height 26
select select "0"
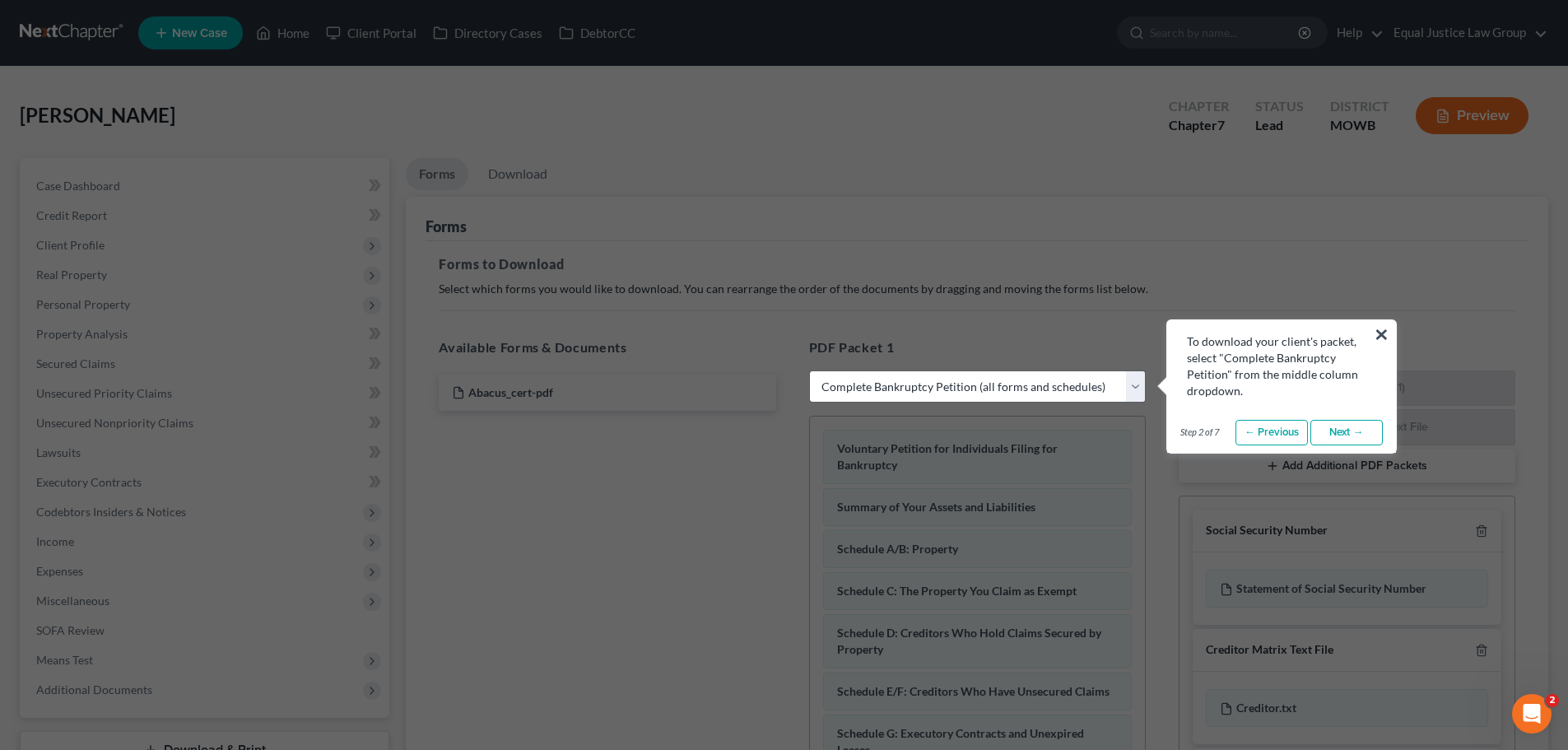
click at [1375, 431] on link "Next →" at bounding box center [1346, 433] width 73 height 26
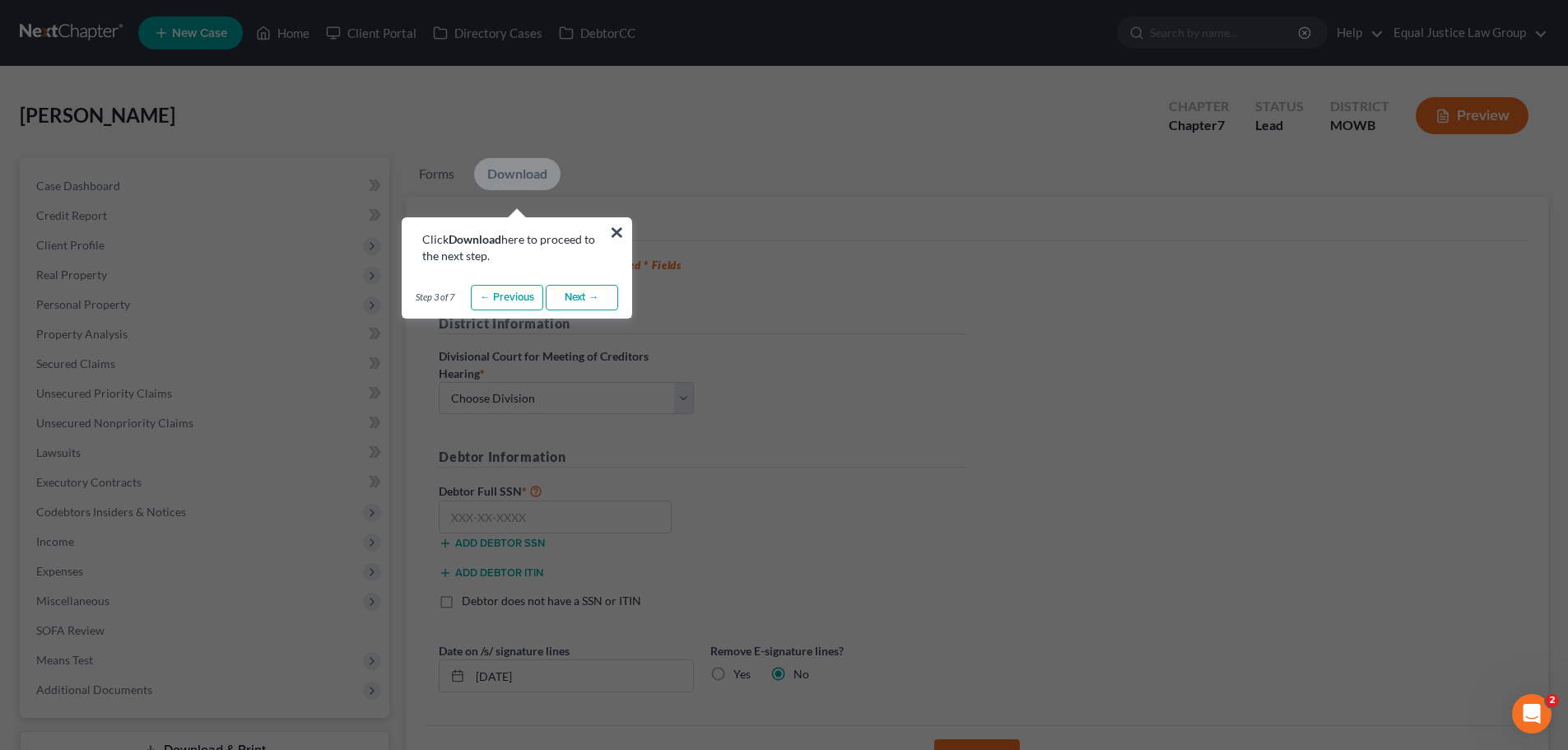
click at [590, 296] on link "Next →" at bounding box center [582, 298] width 73 height 26
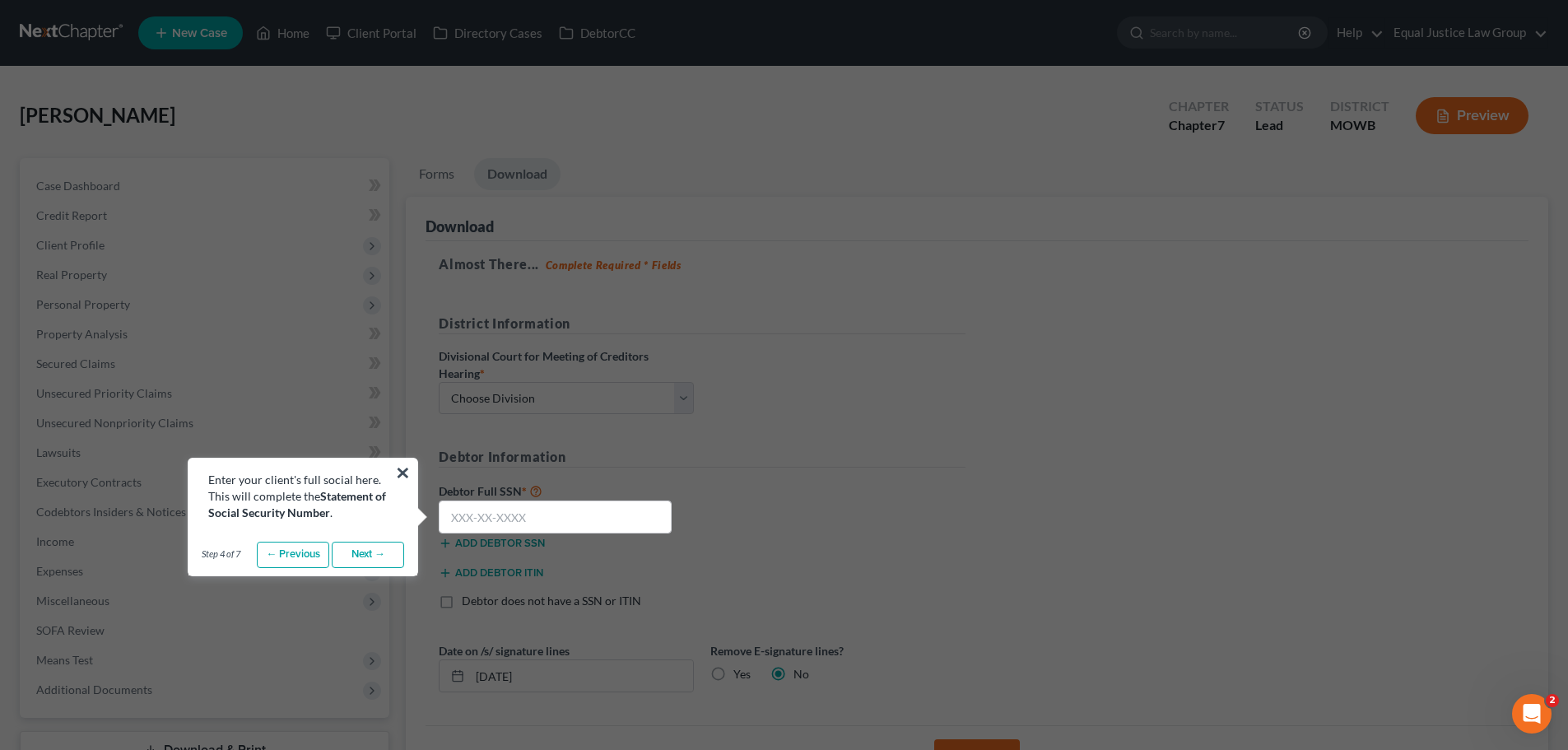
click at [358, 560] on link "Next →" at bounding box center [368, 554] width 73 height 26
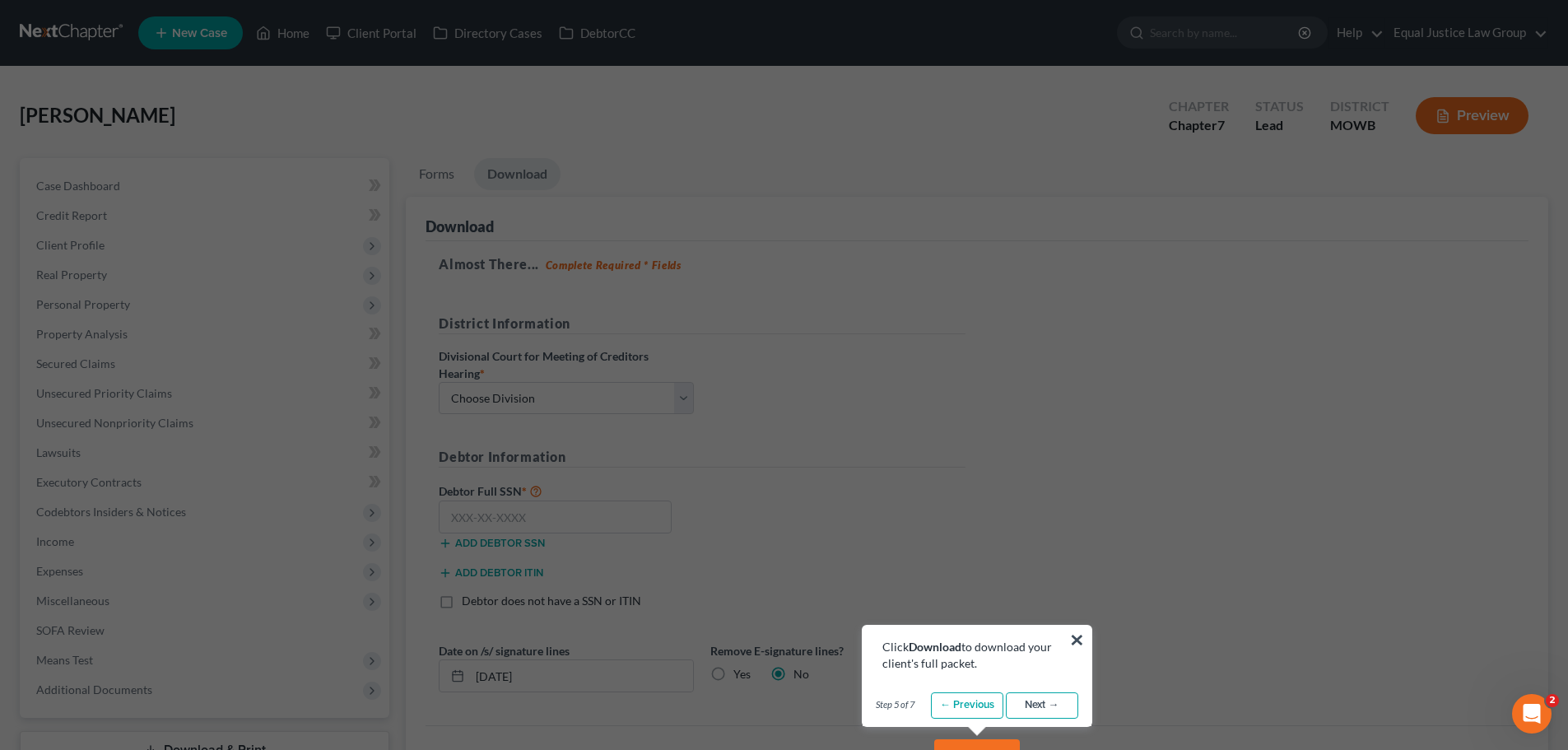
click at [1052, 703] on link "Next →" at bounding box center [1042, 705] width 73 height 26
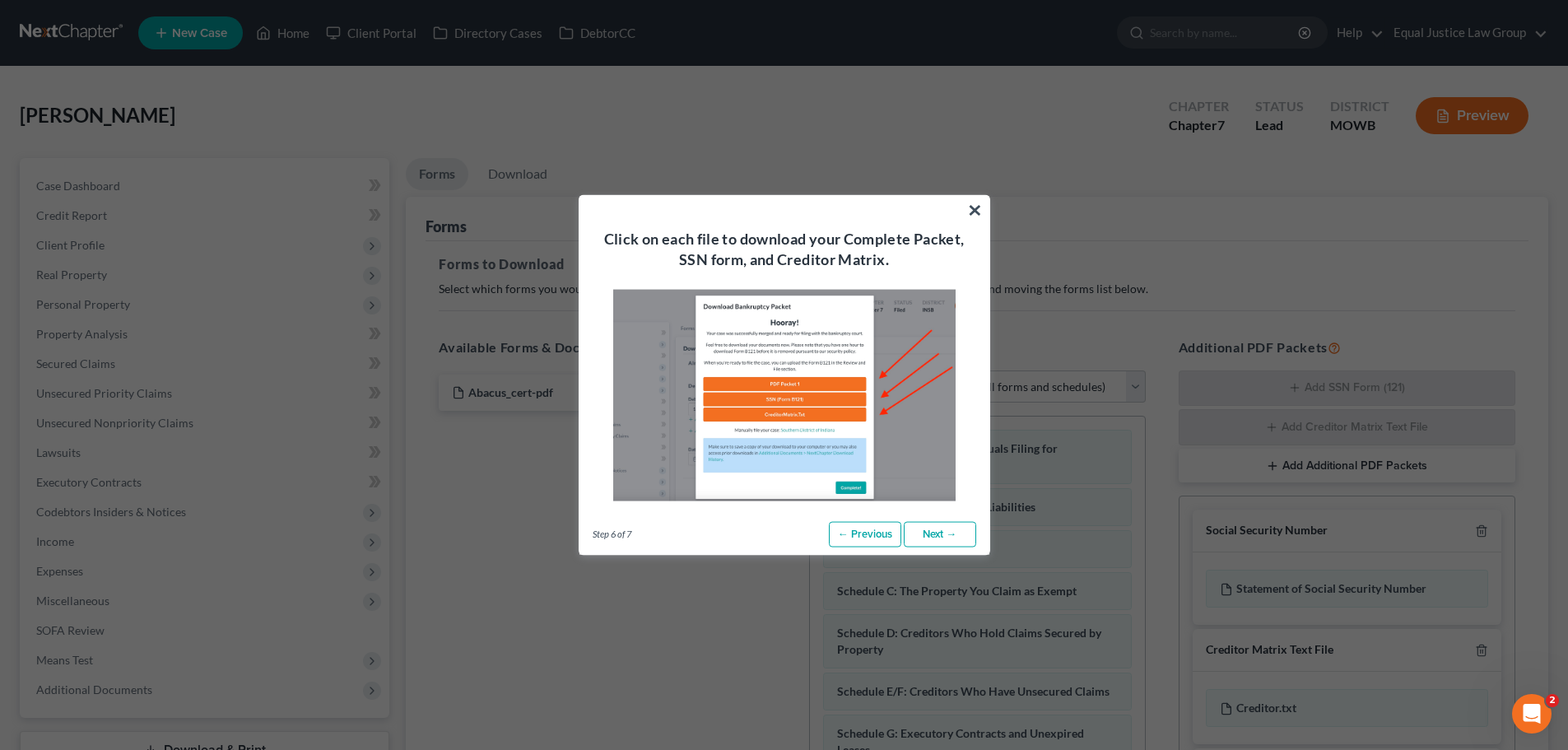
click at [953, 530] on link "Next →" at bounding box center [940, 534] width 73 height 26
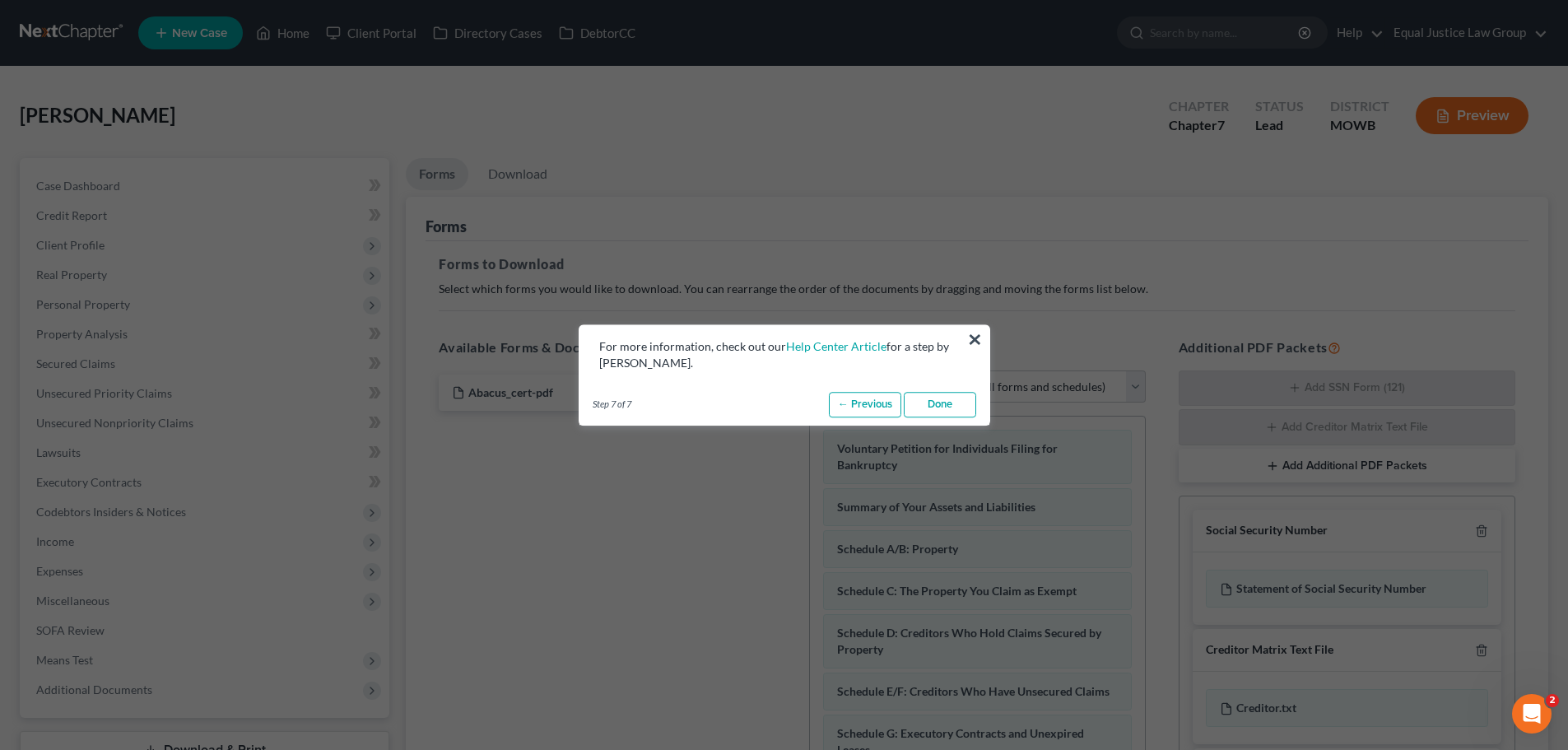
click at [925, 404] on link "Done" at bounding box center [940, 405] width 73 height 26
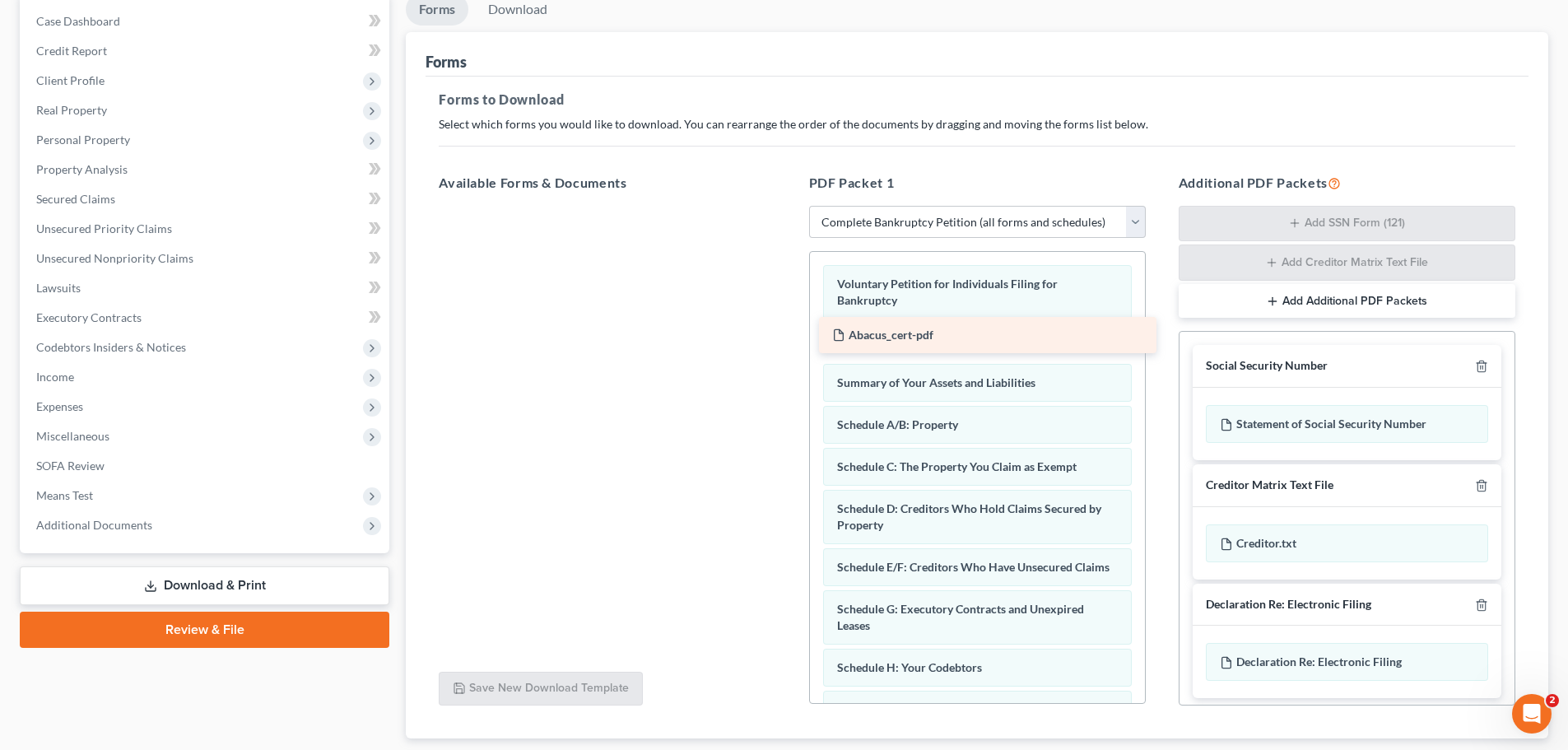
drag, startPoint x: 499, startPoint y: 228, endPoint x: 869, endPoint y: 335, distance: 385.2
click at [788, 206] on div "Abacus_cert-pdf Abacus_cert-pdf" at bounding box center [606, 206] width 363 height 0
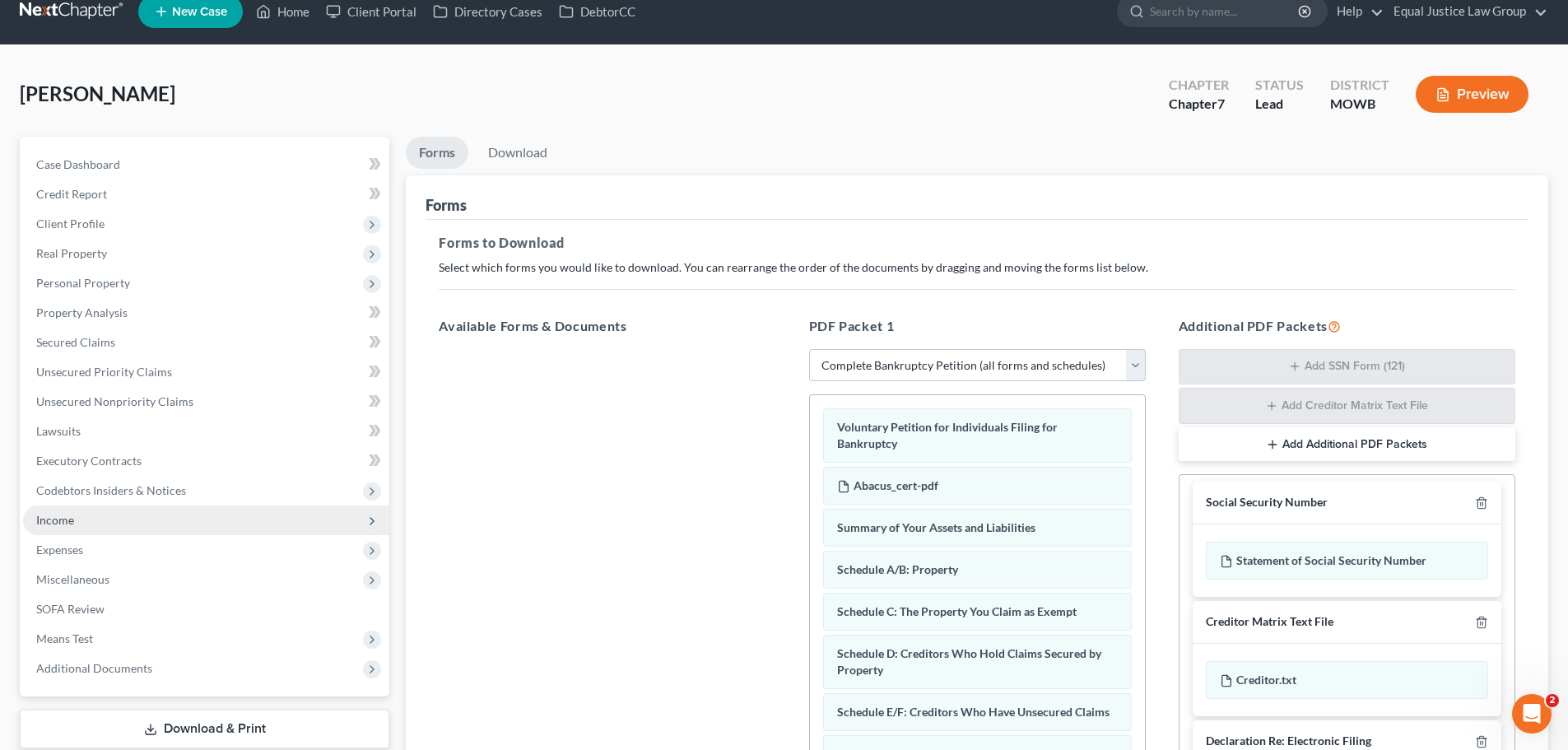
scroll to position [269, 0]
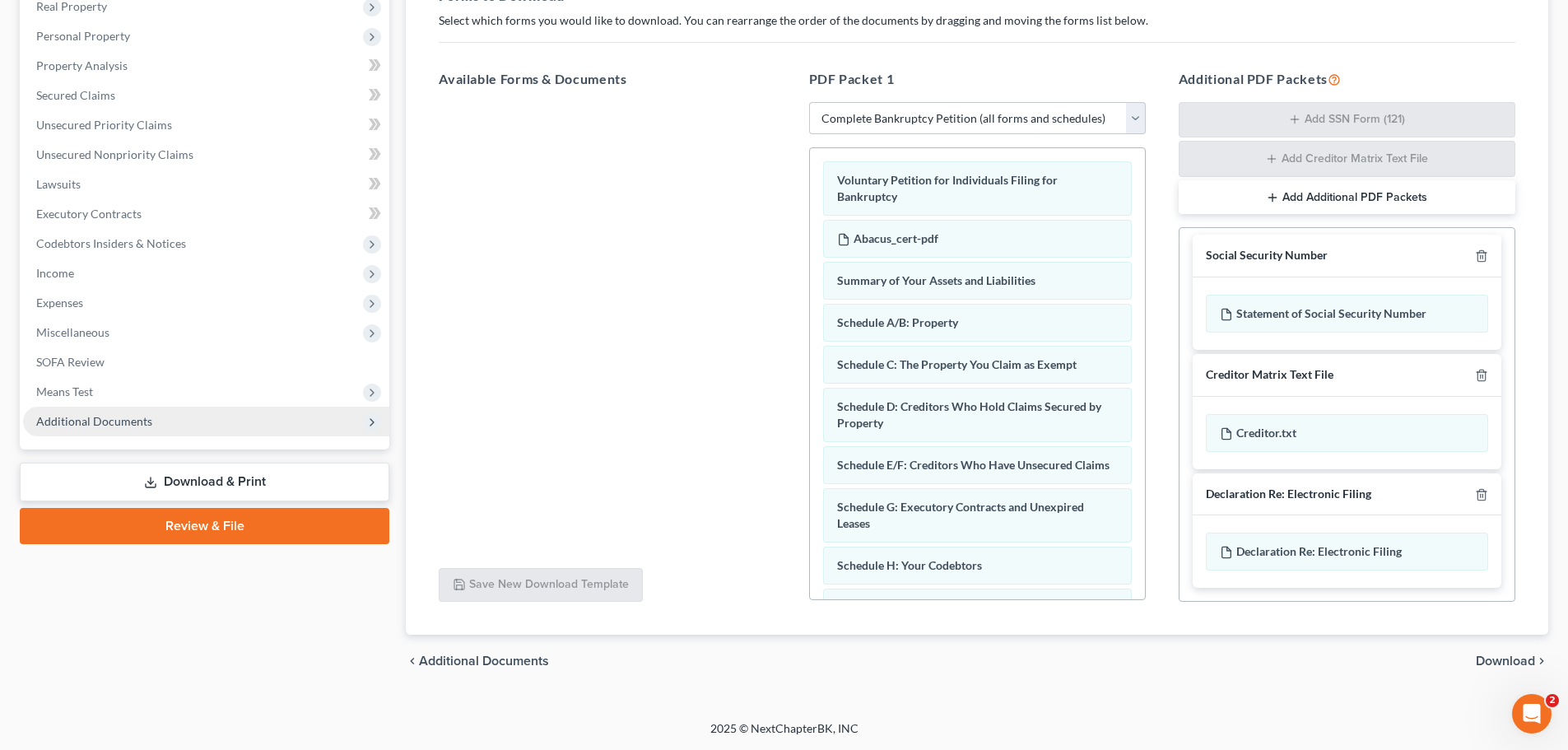
click at [136, 420] on span "Additional Documents" at bounding box center [94, 421] width 116 height 14
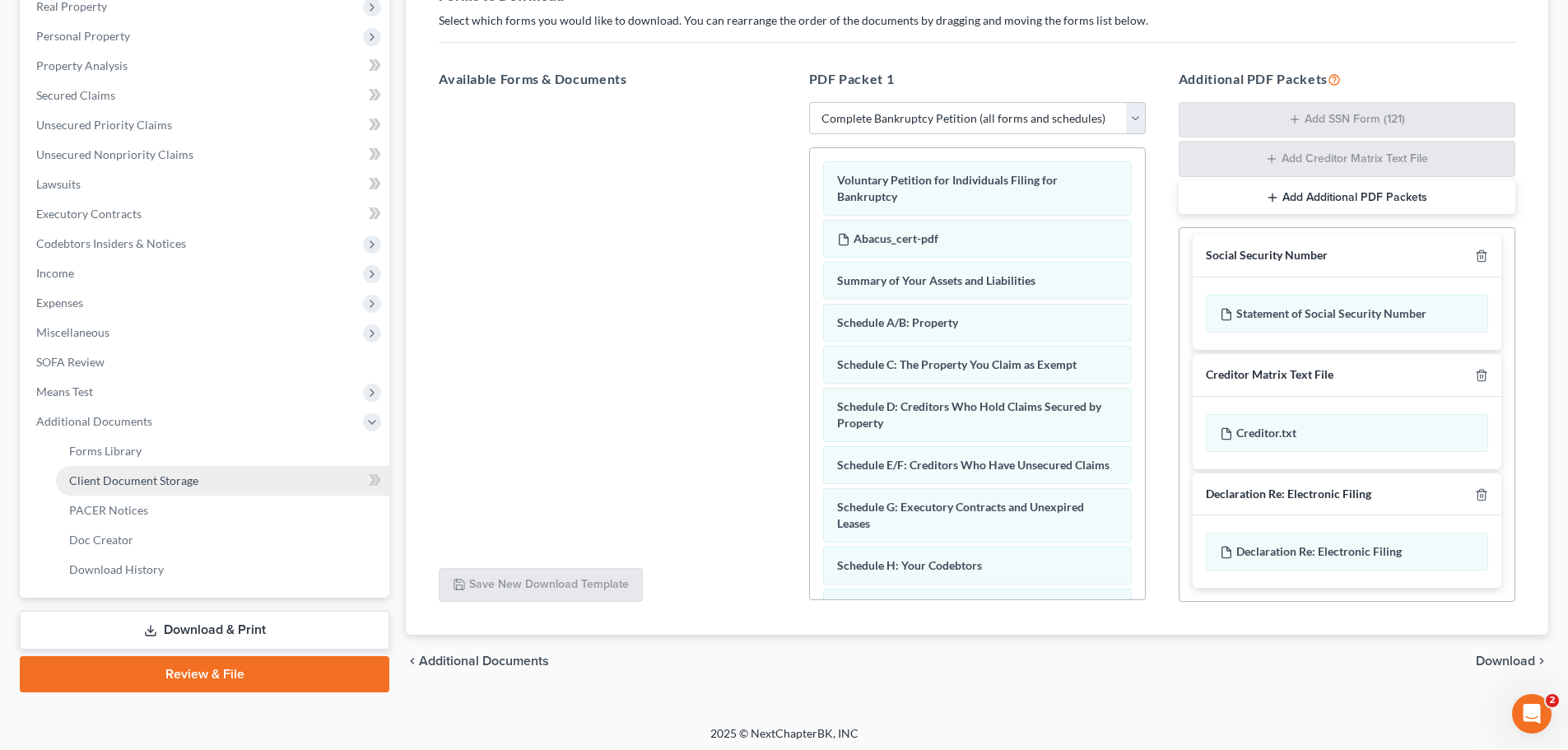
click at [146, 480] on span "Client Document Storage" at bounding box center [133, 479] width 130 height 14
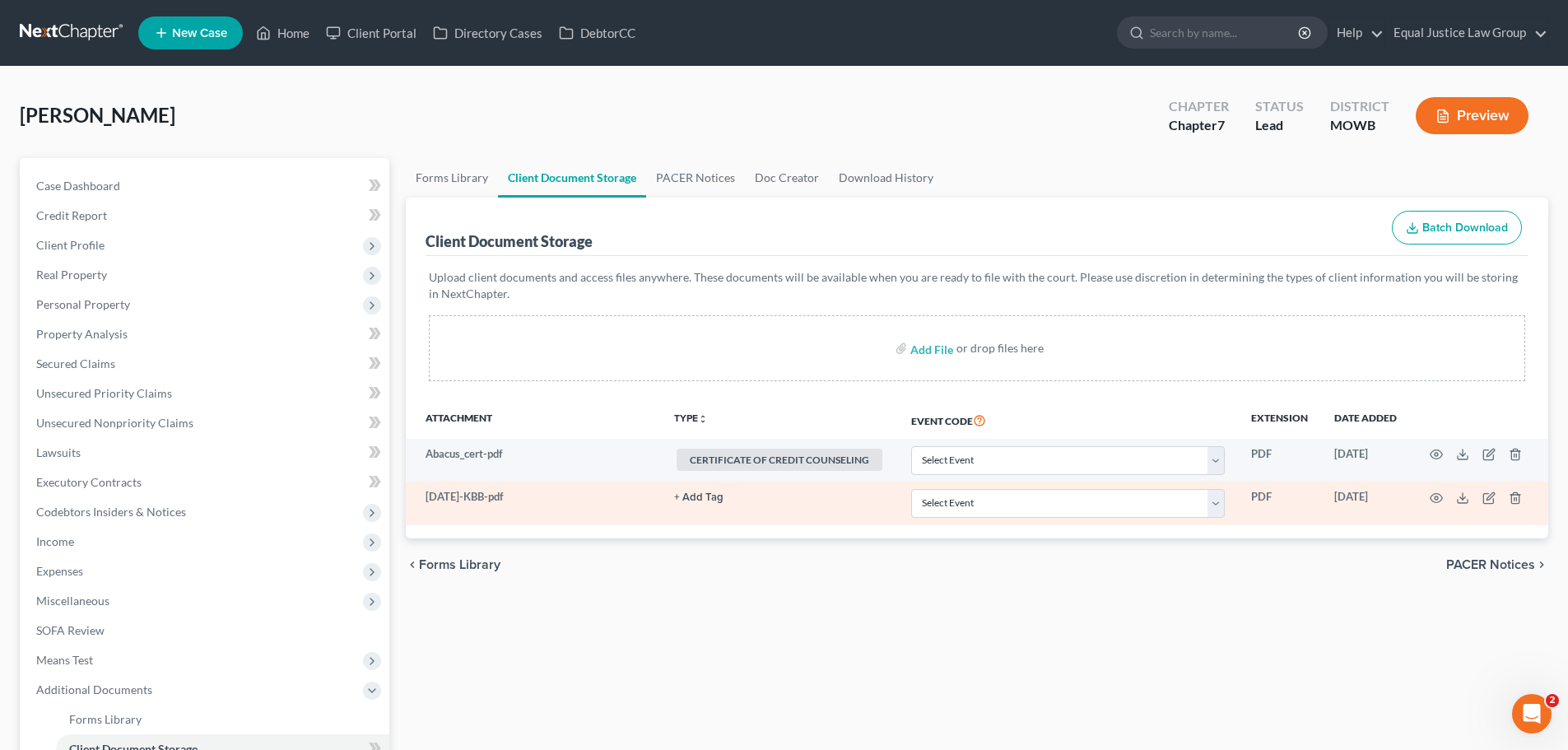
click at [706, 493] on button "+ Add Tag" at bounding box center [698, 497] width 49 height 10
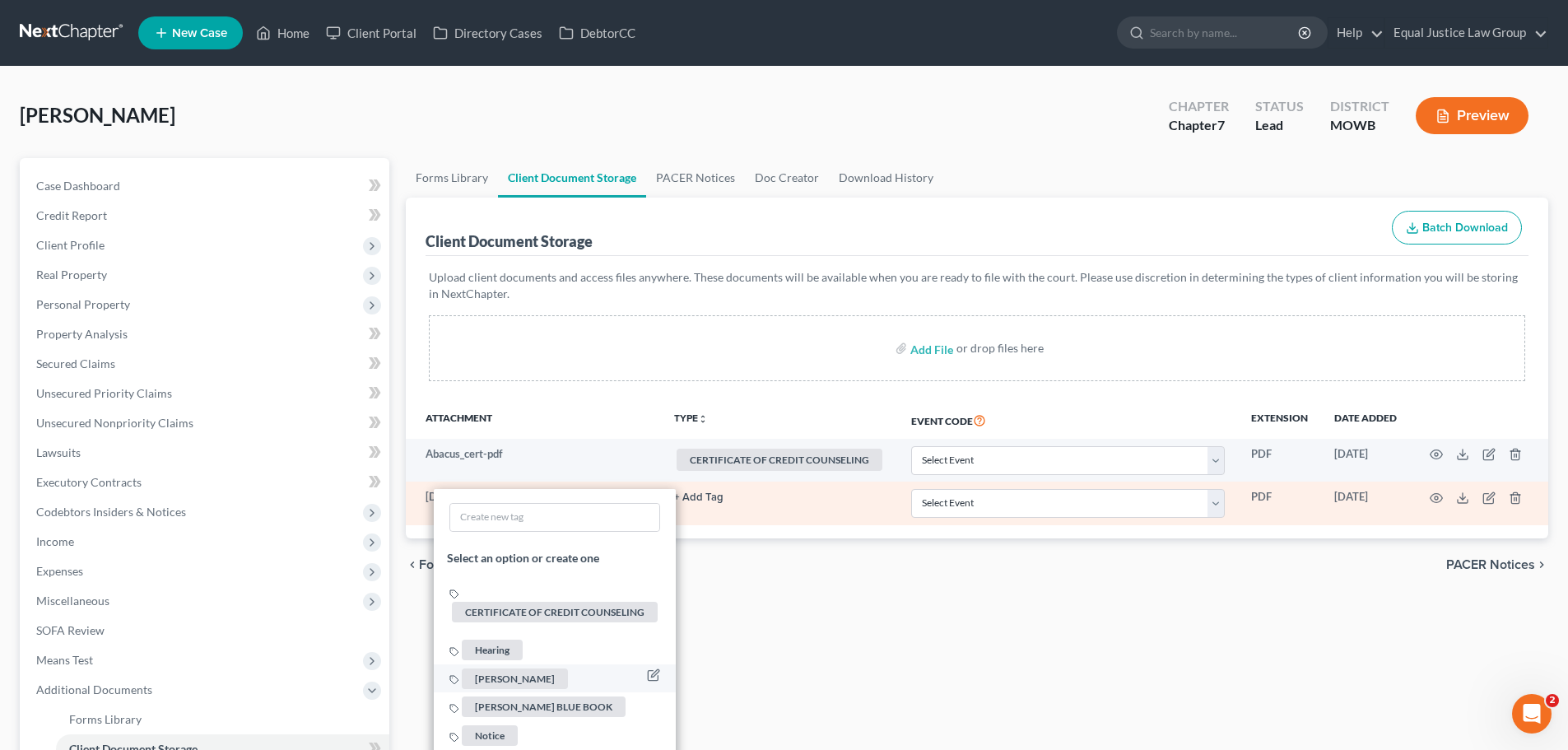
click at [532, 712] on span "KELLY BLUE BOOK" at bounding box center [544, 706] width 164 height 21
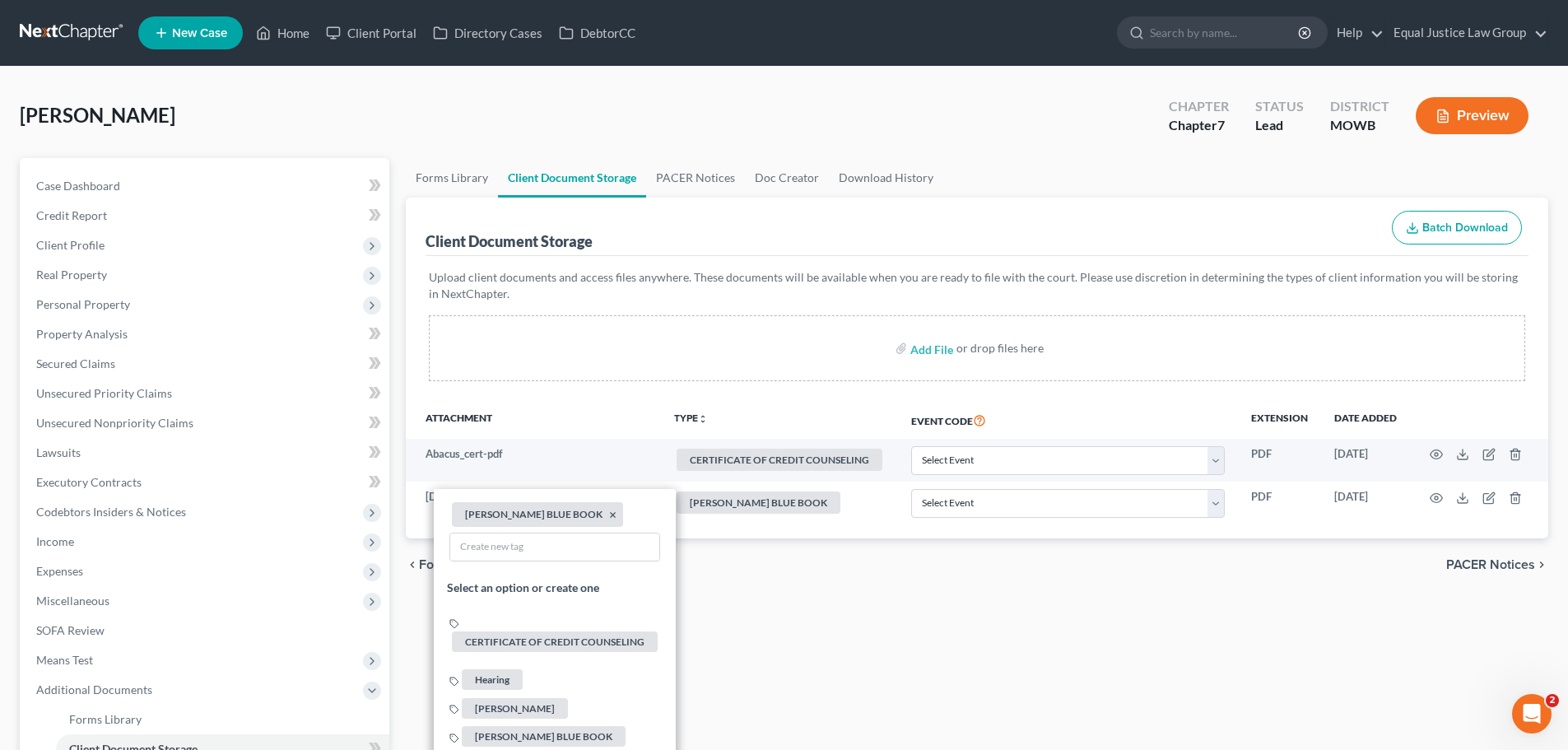
click at [1408, 611] on div "Forms Library Client Document Storage PACER Notices Doc Creator Download Histor…" at bounding box center [977, 559] width 1159 height 802
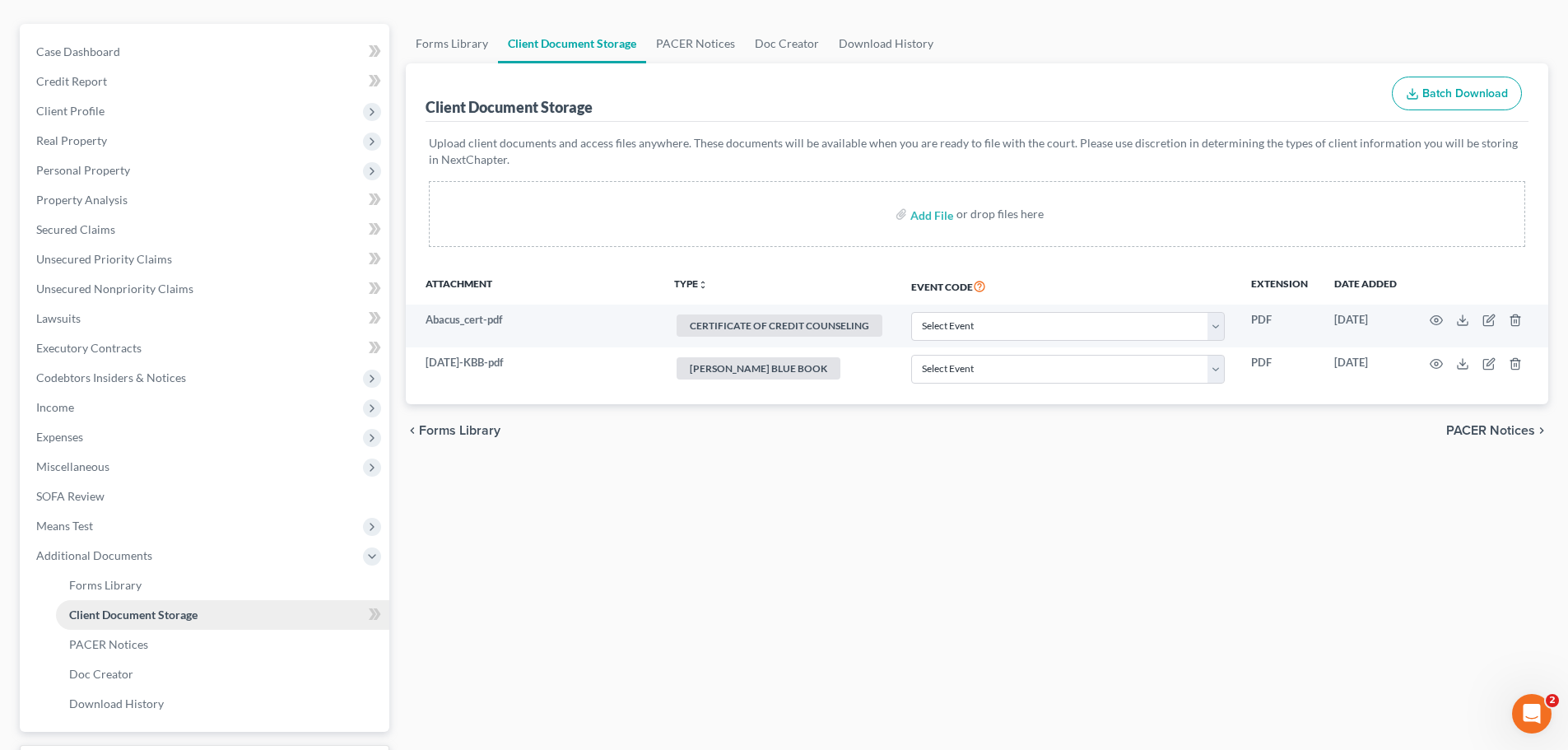
scroll to position [273, 0]
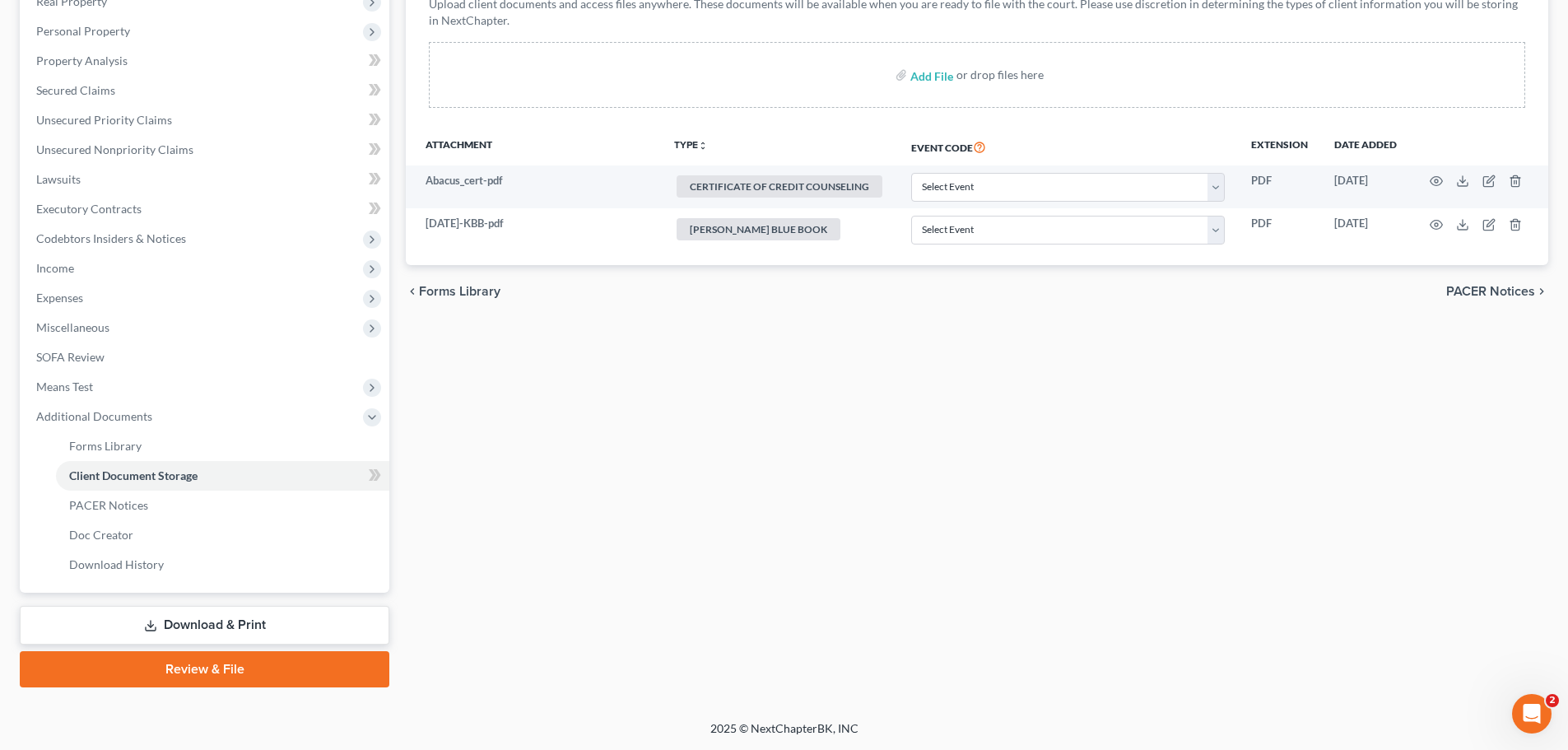
click at [203, 628] on link "Download & Print" at bounding box center [204, 624] width 369 height 38
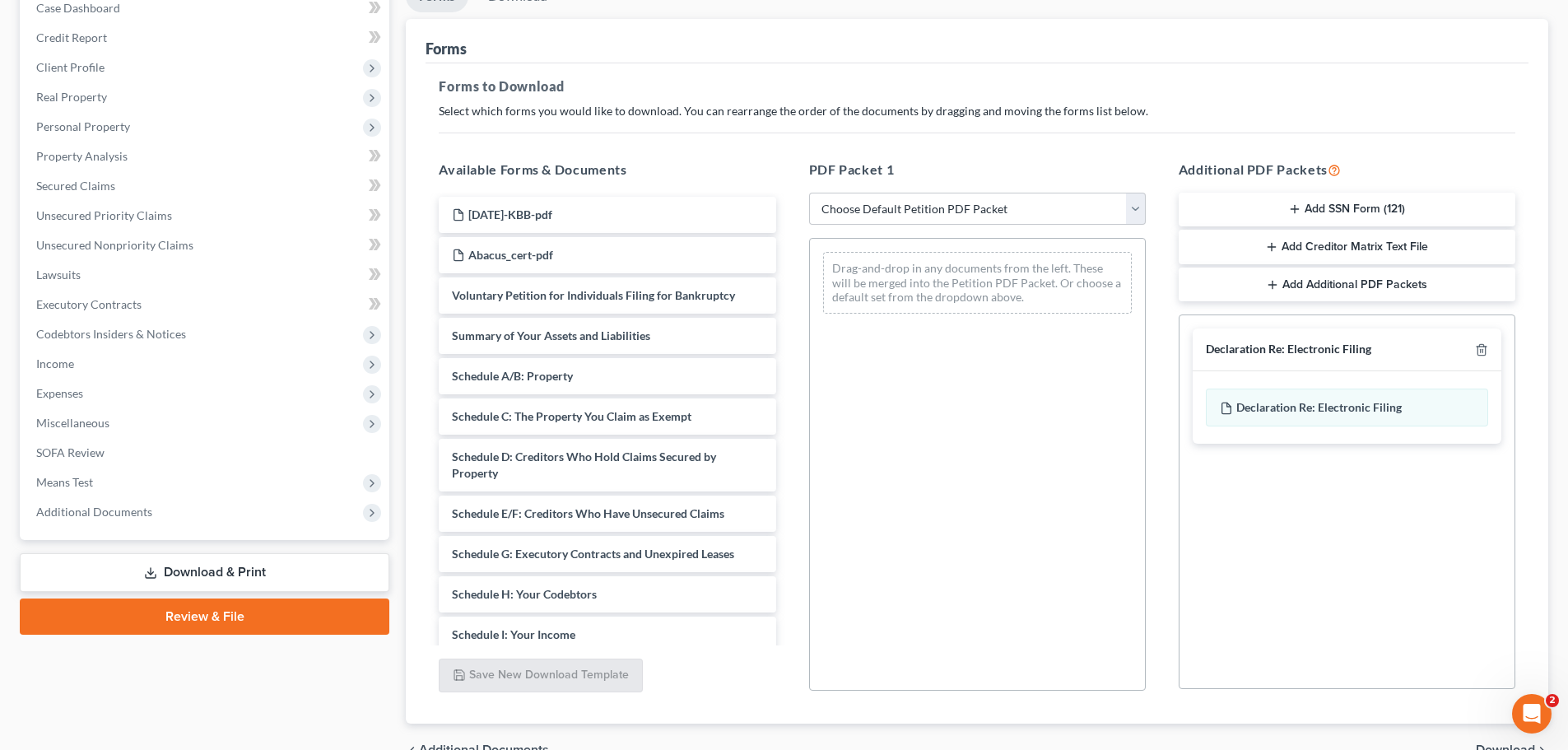
scroll to position [267, 0]
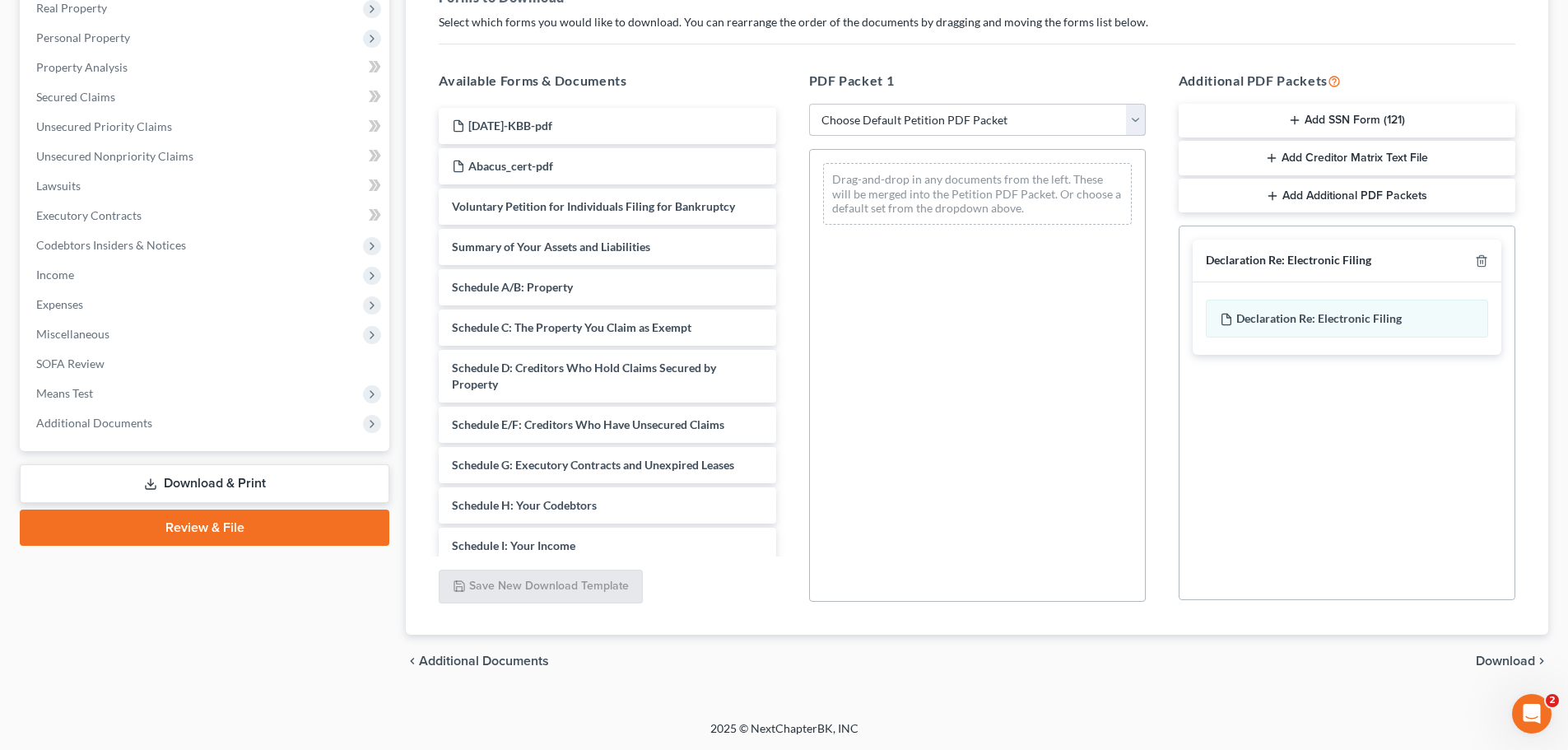
click at [1138, 120] on select "Choose Default Petition PDF Packet Complete Bankruptcy Petition (all forms and …" at bounding box center [977, 119] width 337 height 33
select select "9"
click at [809, 104] on select "Choose Default Petition PDF Packet Complete Bankruptcy Petition (all forms and …" at bounding box center [977, 119] width 337 height 33
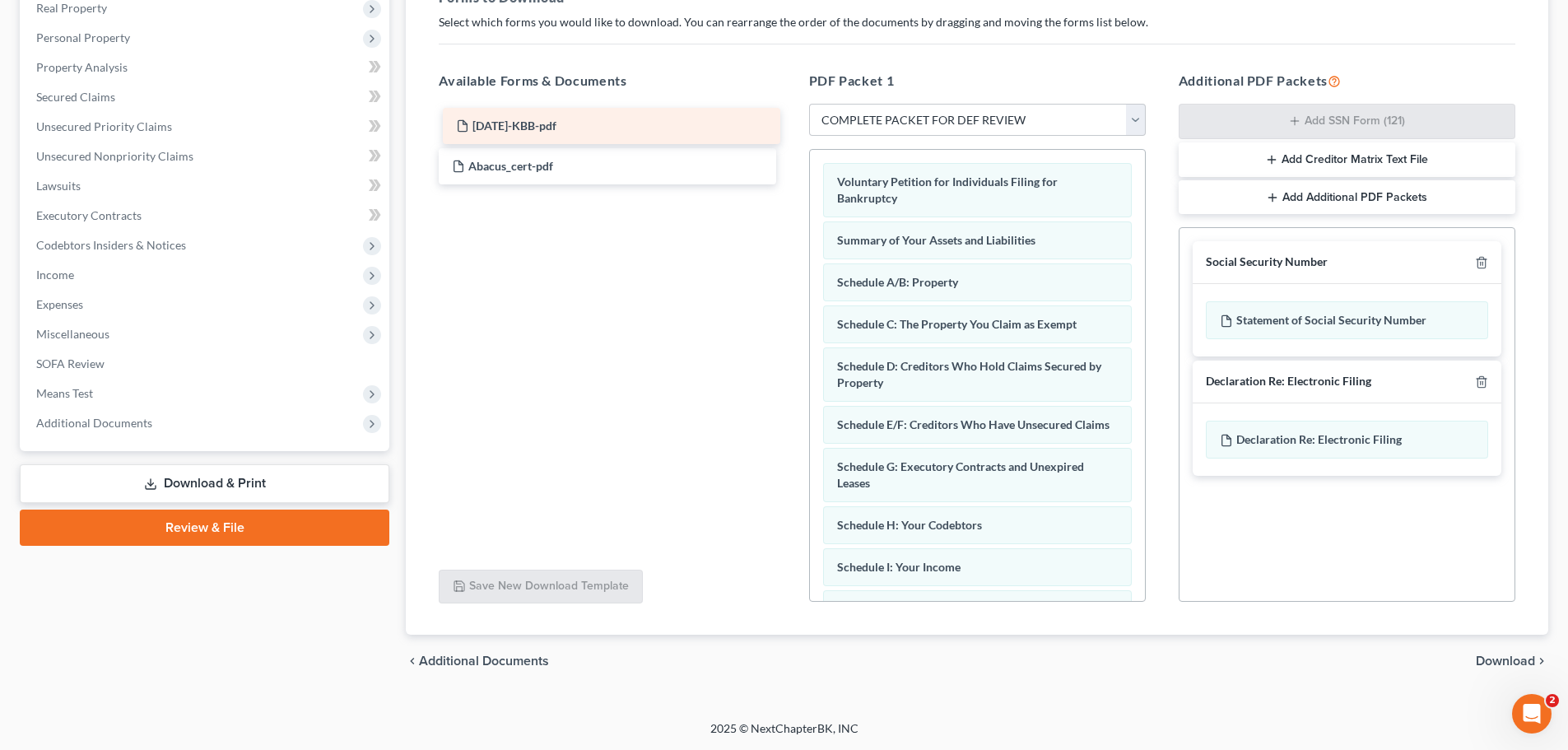
click at [500, 125] on div "2025-06-11-KBB-pdf 2025-06-11-KBB-pdf 2025-06-11-KBB-pdf Abacus_cert-pdf" at bounding box center [606, 146] width 363 height 76
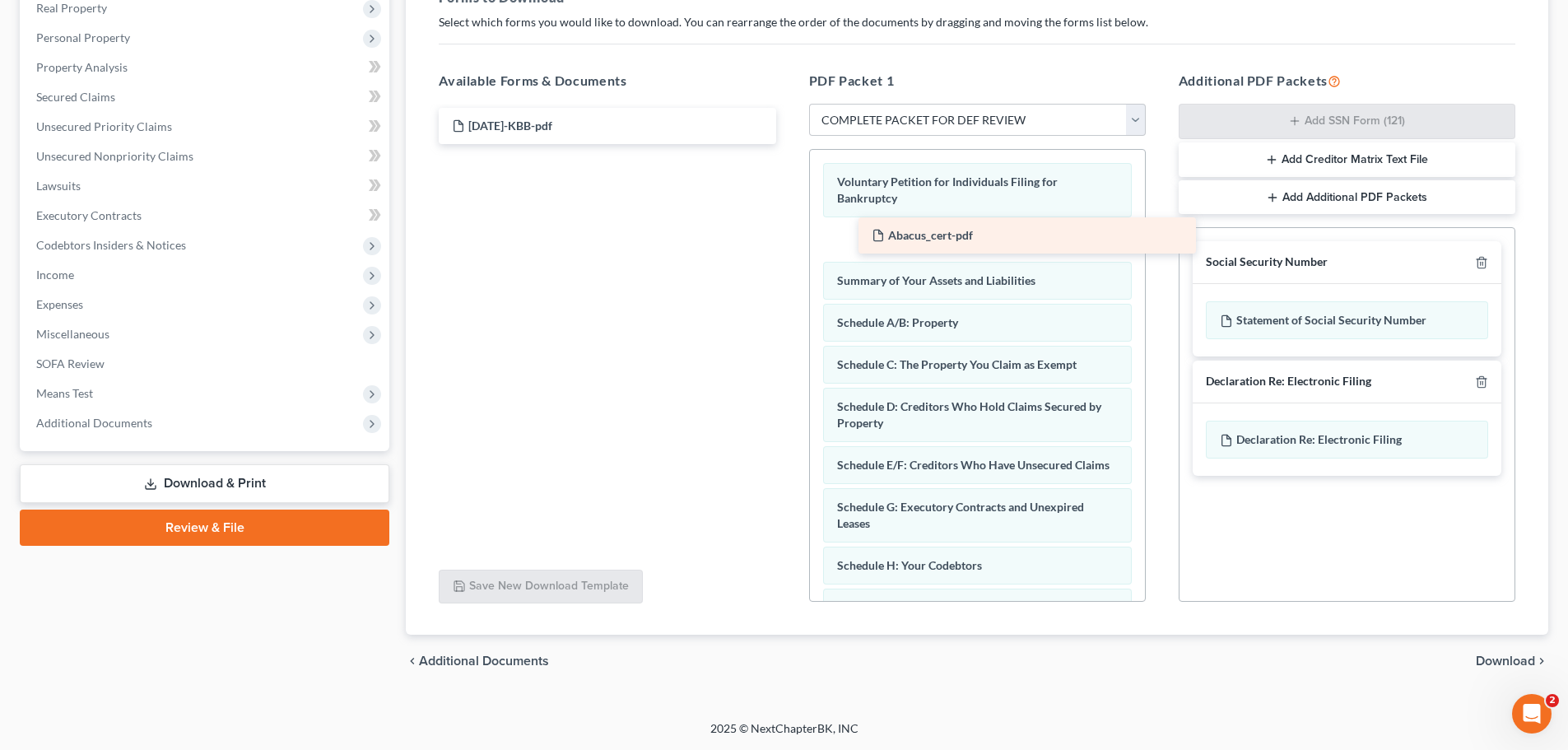
drag, startPoint x: 501, startPoint y: 167, endPoint x: 899, endPoint y: 241, distance: 404.8
click at [788, 144] on div "Abacus_cert-pdf 2025-06-11-KBB-pdf Abacus_cert-pdf" at bounding box center [606, 126] width 363 height 36
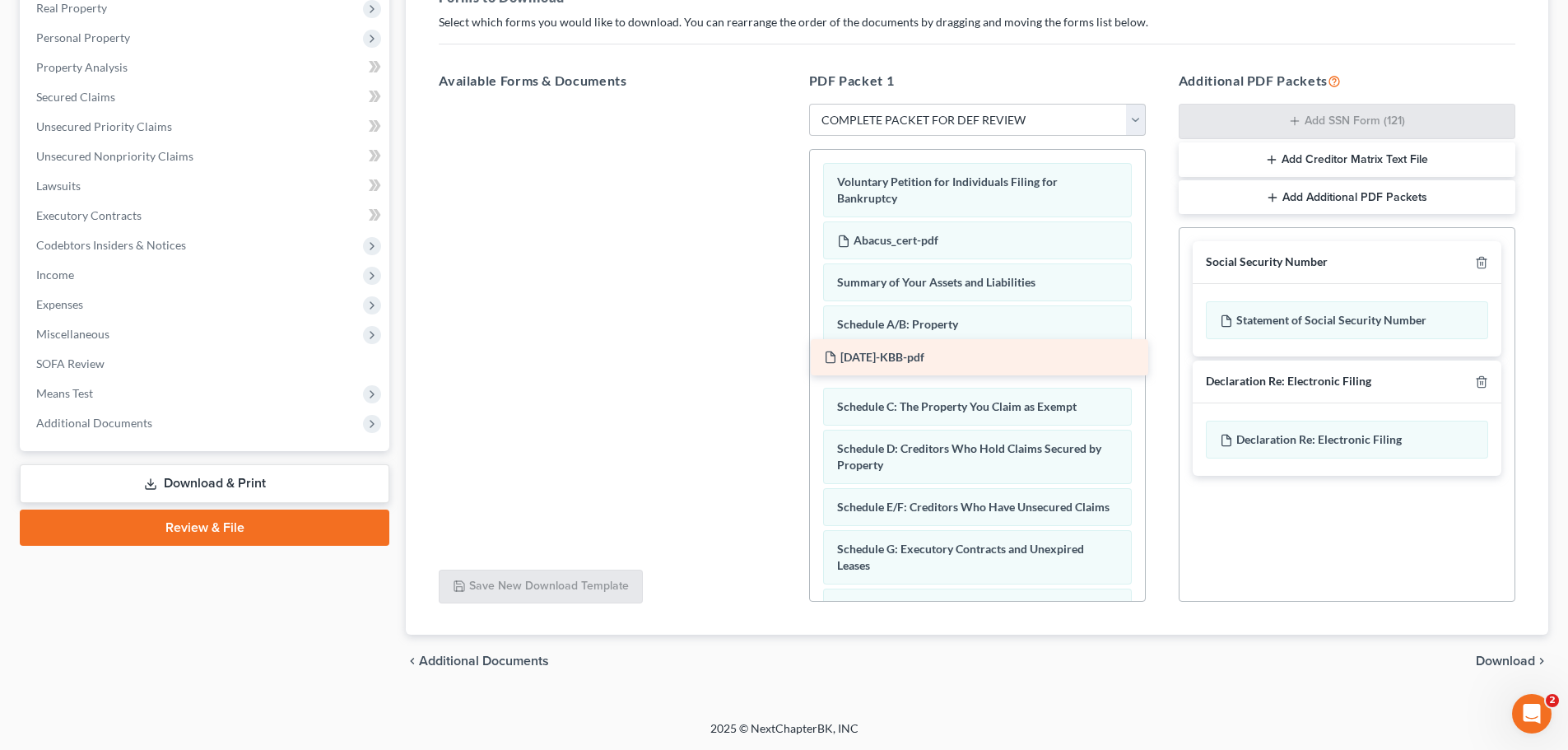
drag, startPoint x: 509, startPoint y: 121, endPoint x: 881, endPoint y: 353, distance: 438.4
click at [788, 104] on div "2025-06-11-KBB-pdf 2025-06-11-KBB-pdf" at bounding box center [606, 104] width 363 height 0
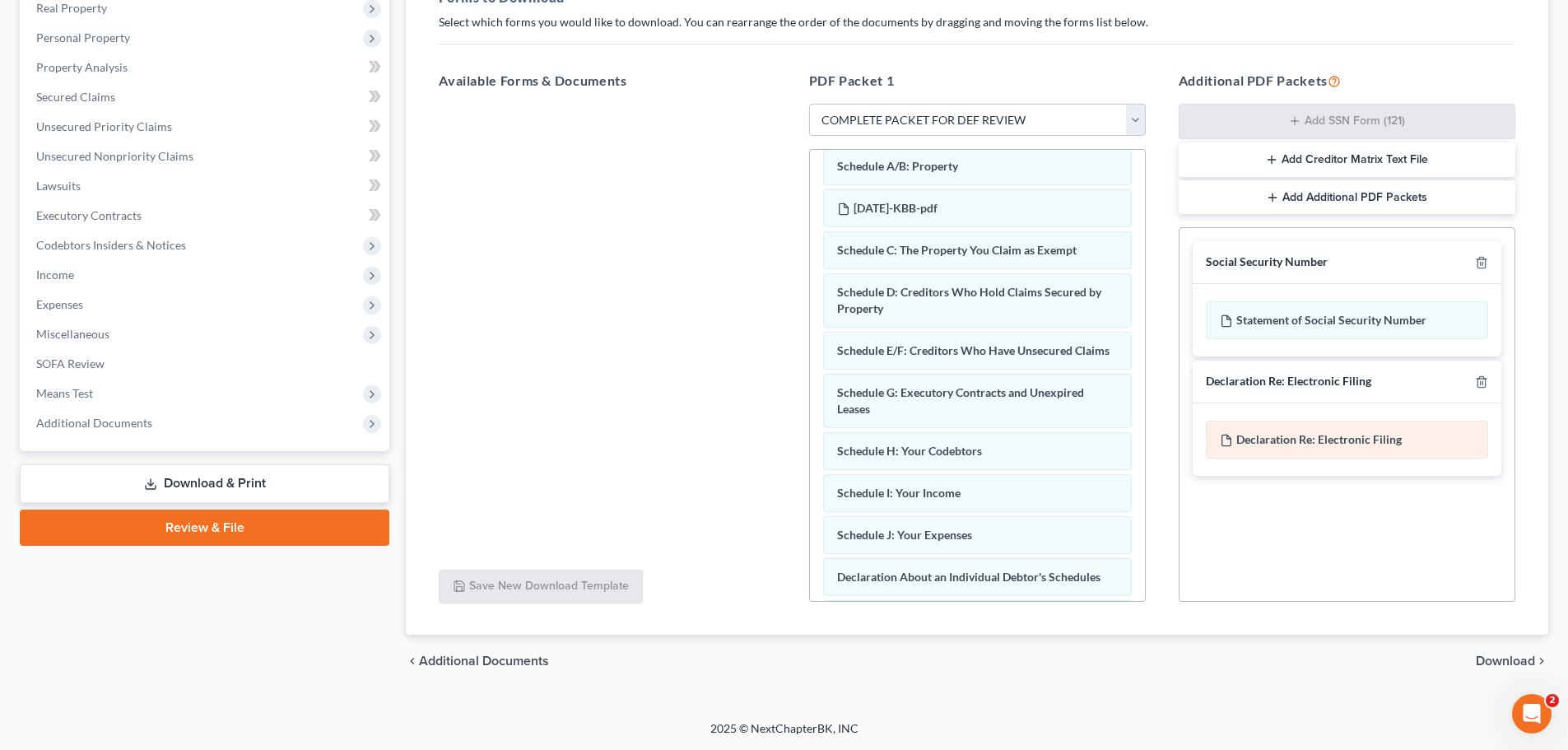
scroll to position [164, 0]
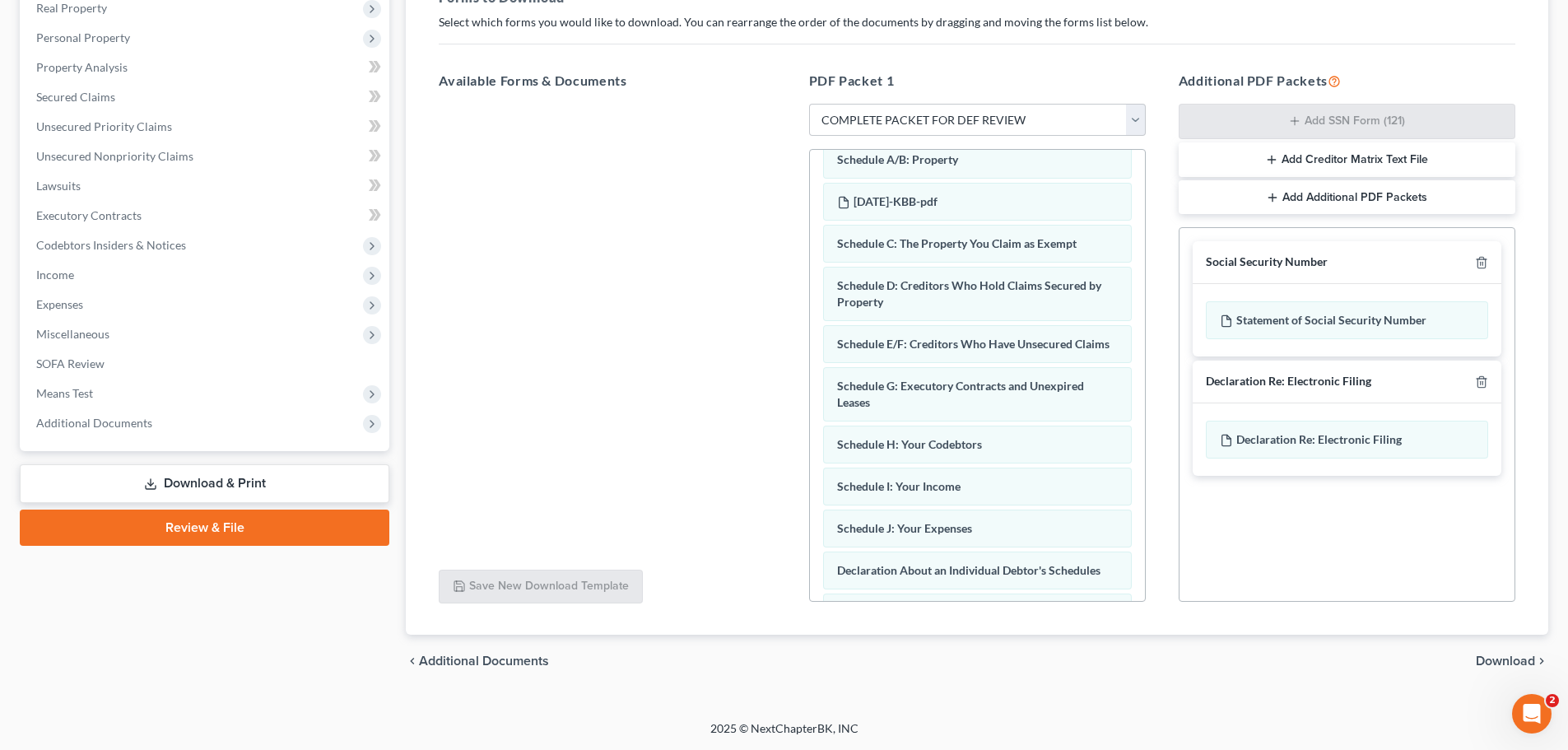
click at [1501, 664] on span "Download" at bounding box center [1506, 660] width 60 height 13
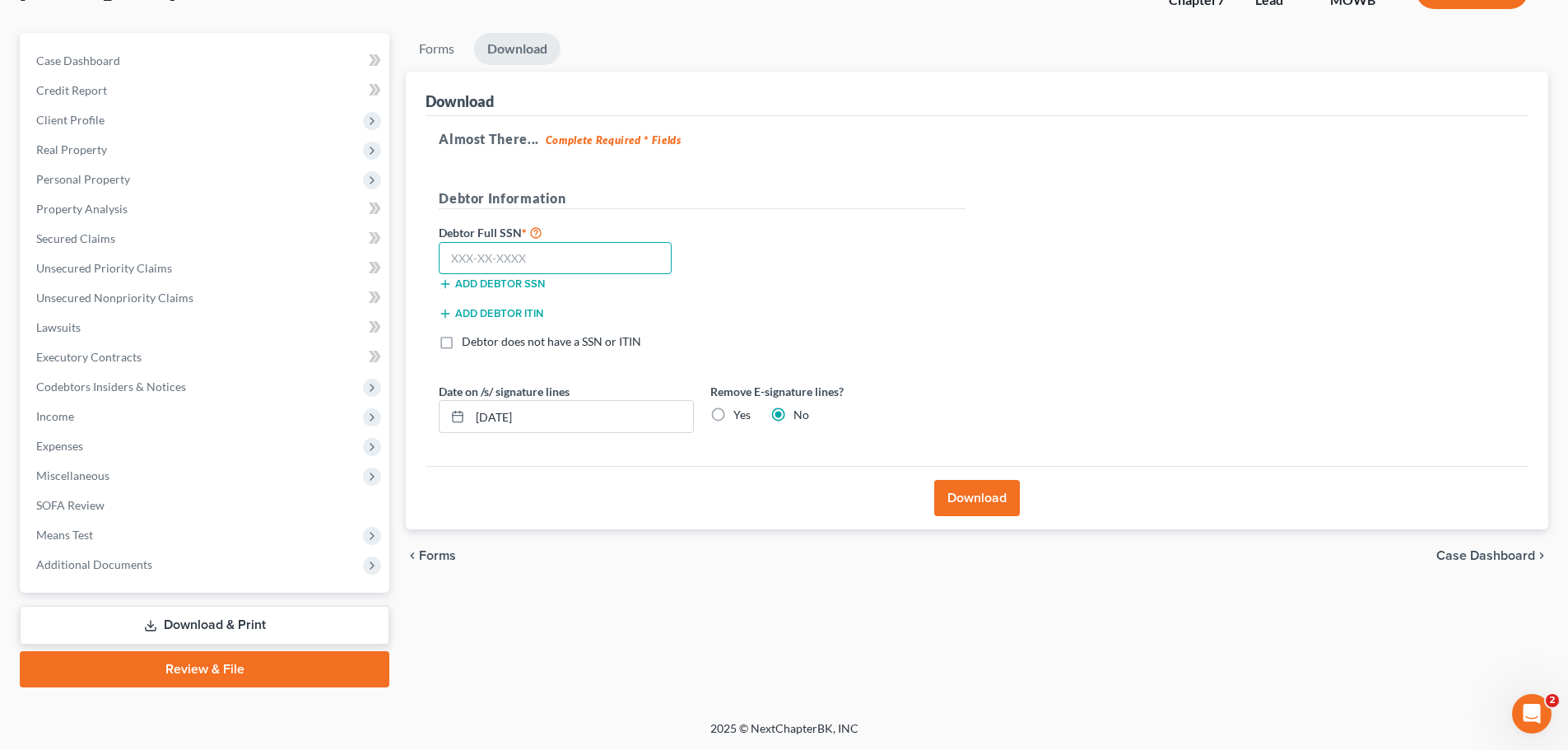
click at [548, 253] on input "text" at bounding box center [555, 257] width 233 height 33
type input "571-35-0392"
click at [958, 491] on button "Download" at bounding box center [977, 497] width 86 height 36
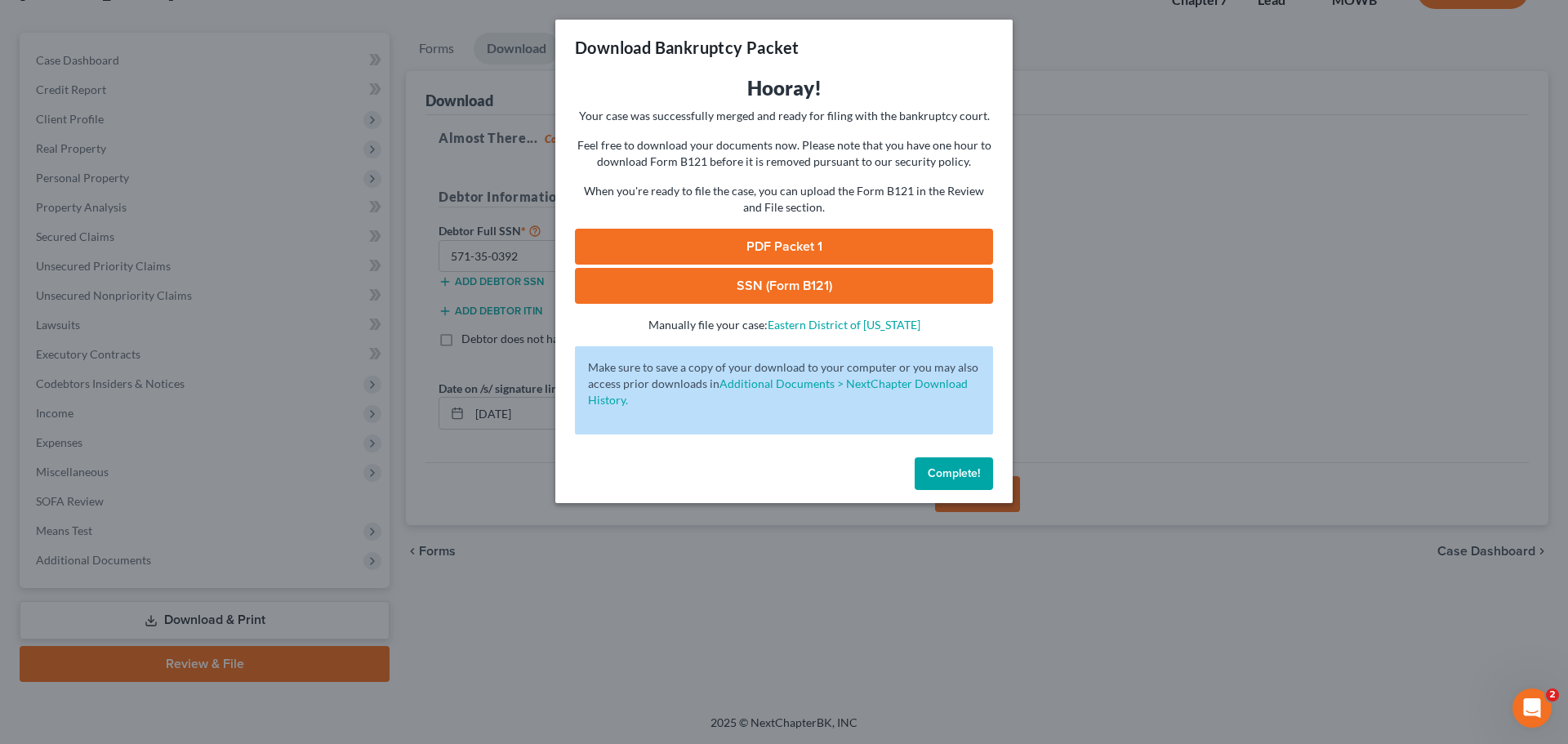
click at [801, 244] on link "PDF Packet 1" at bounding box center [784, 246] width 418 height 36
click at [765, 280] on link "SSN (Form B121)" at bounding box center [784, 285] width 418 height 36
click at [969, 461] on button "Complete!" at bounding box center [953, 473] width 79 height 32
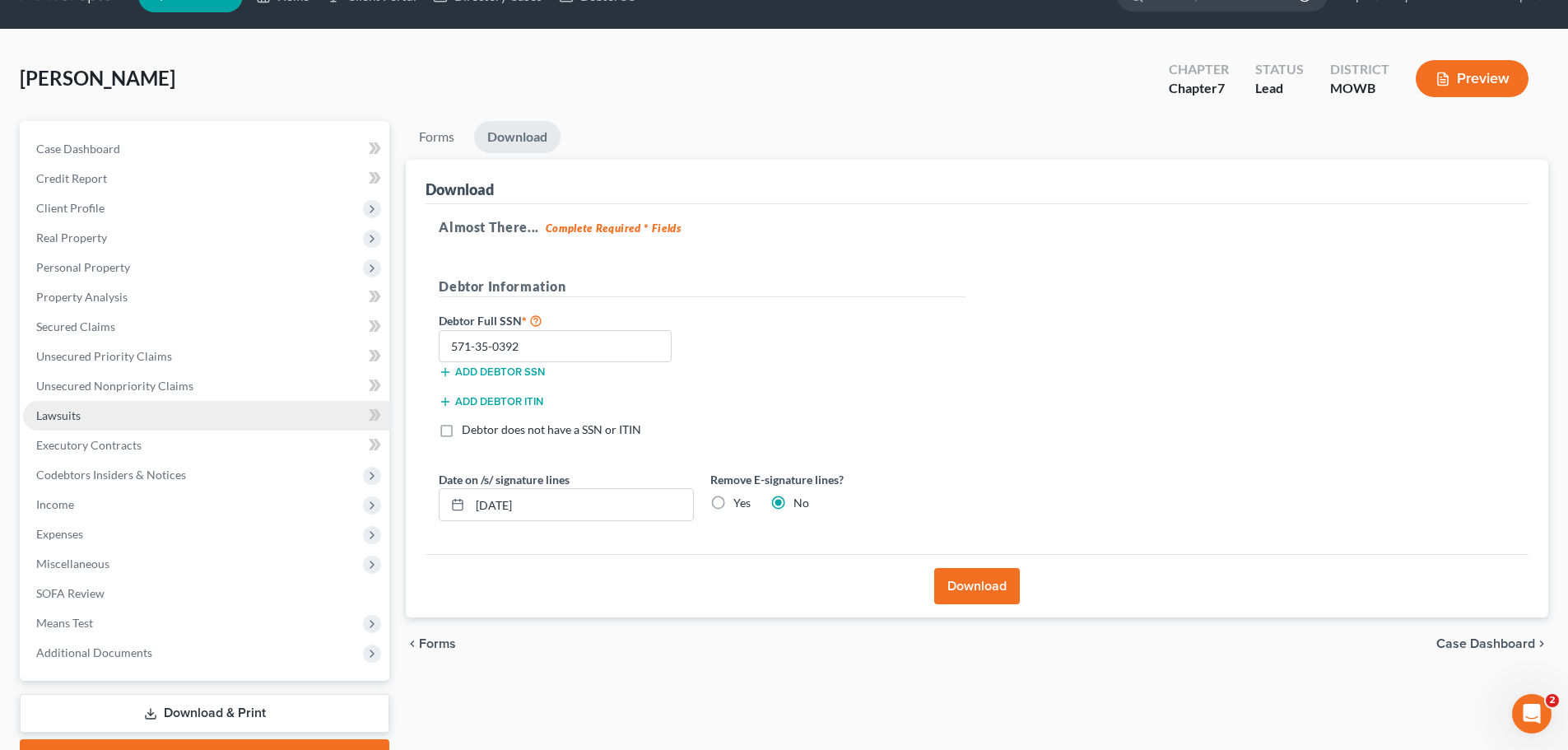
scroll to position [0, 0]
